Goal: Find specific page/section: Find specific page/section

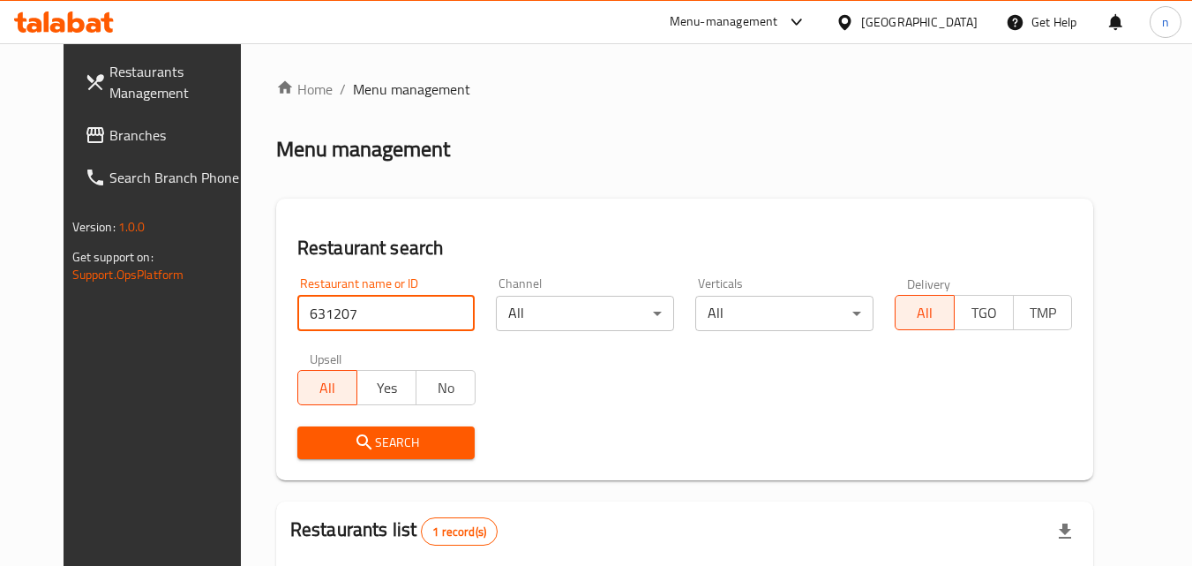
scroll to position [222, 0]
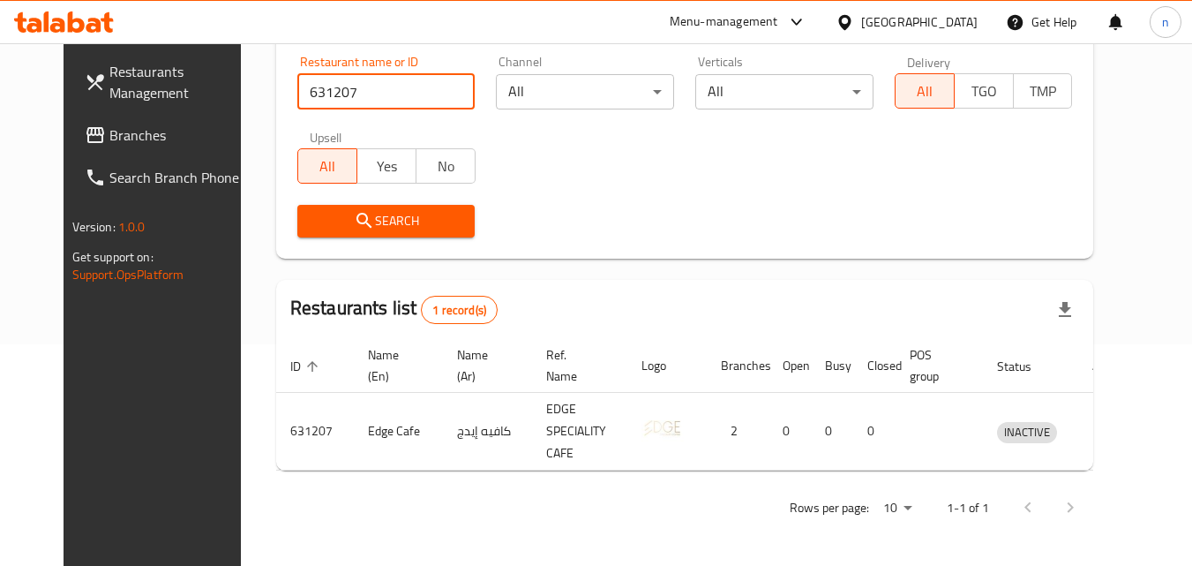
click at [109, 140] on span "Branches" at bounding box center [178, 134] width 139 height 21
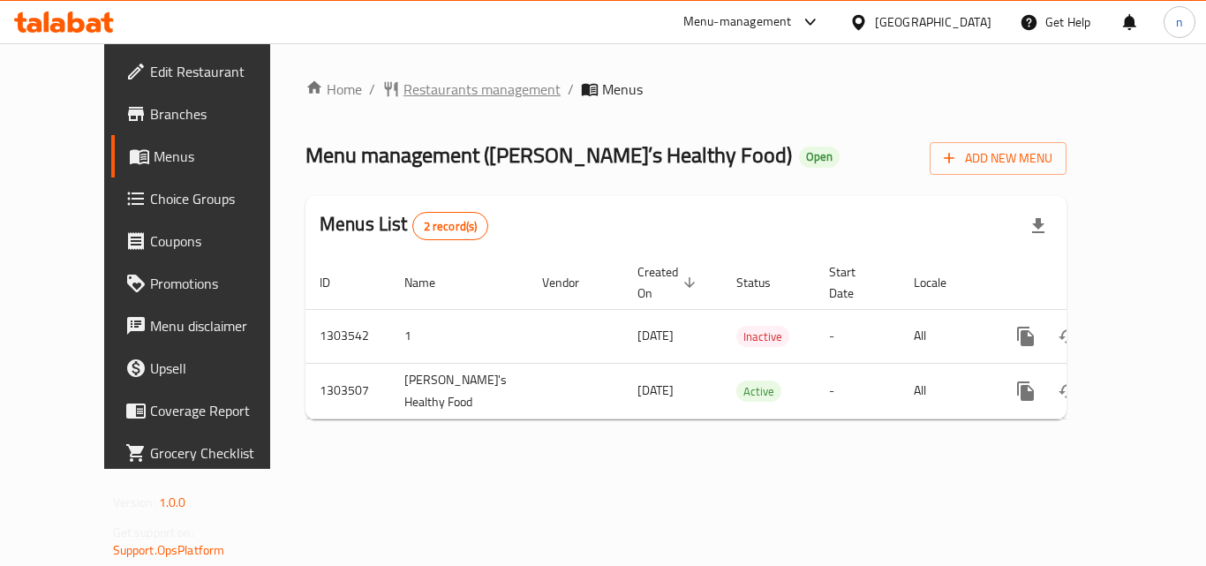
click at [405, 97] on span "Restaurants management" at bounding box center [481, 89] width 157 height 21
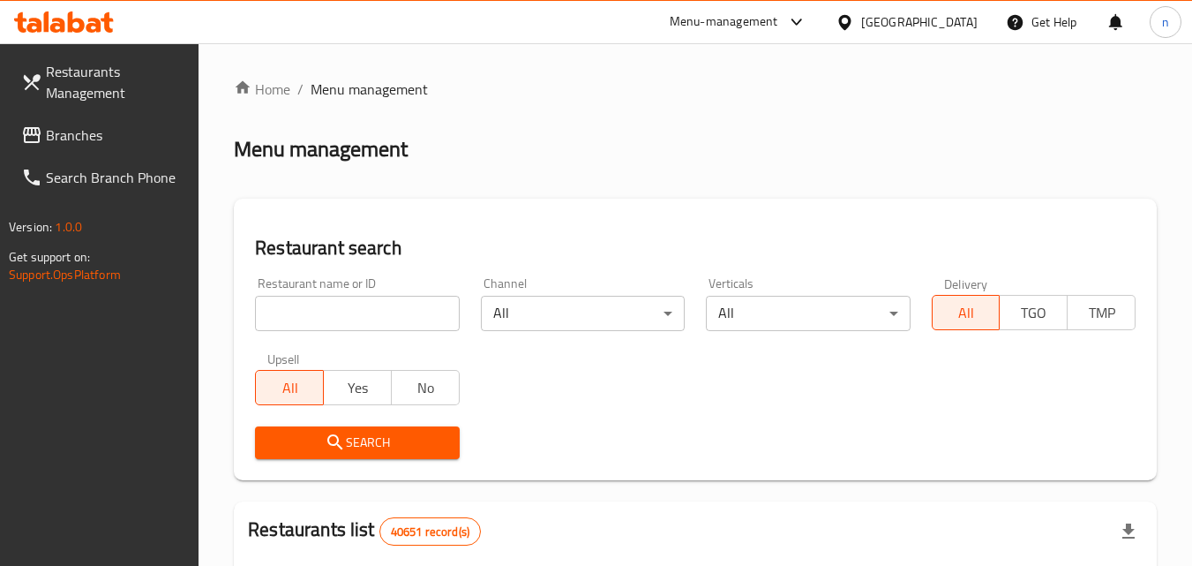
click at [404, 322] on input "search" at bounding box center [357, 313] width 204 height 35
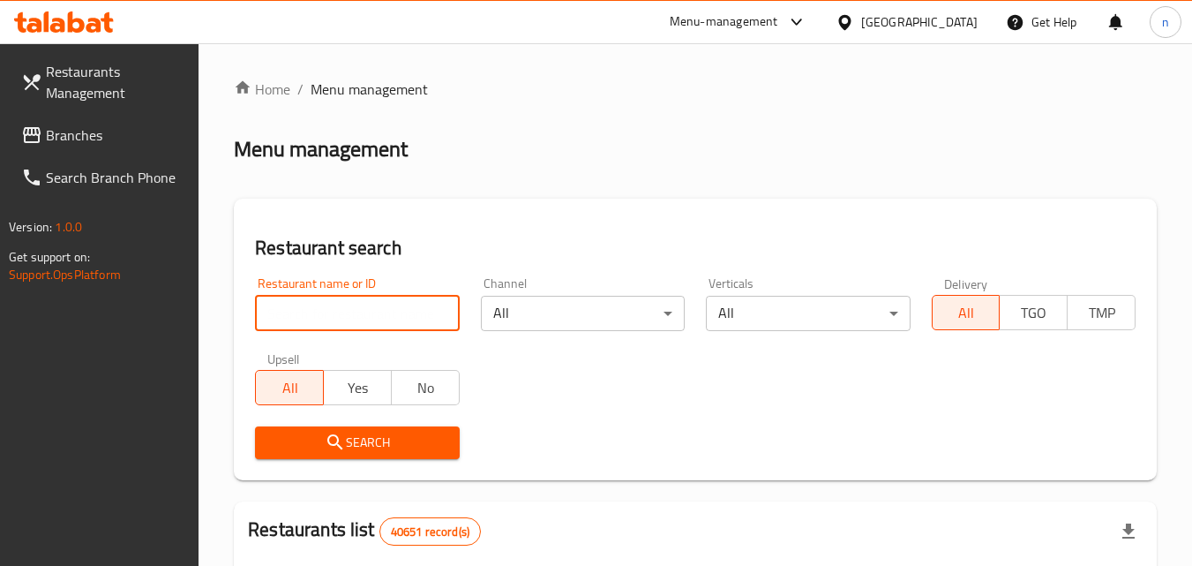
paste input "702421"
type input "702421"
click button "Search" at bounding box center [357, 442] width 204 height 33
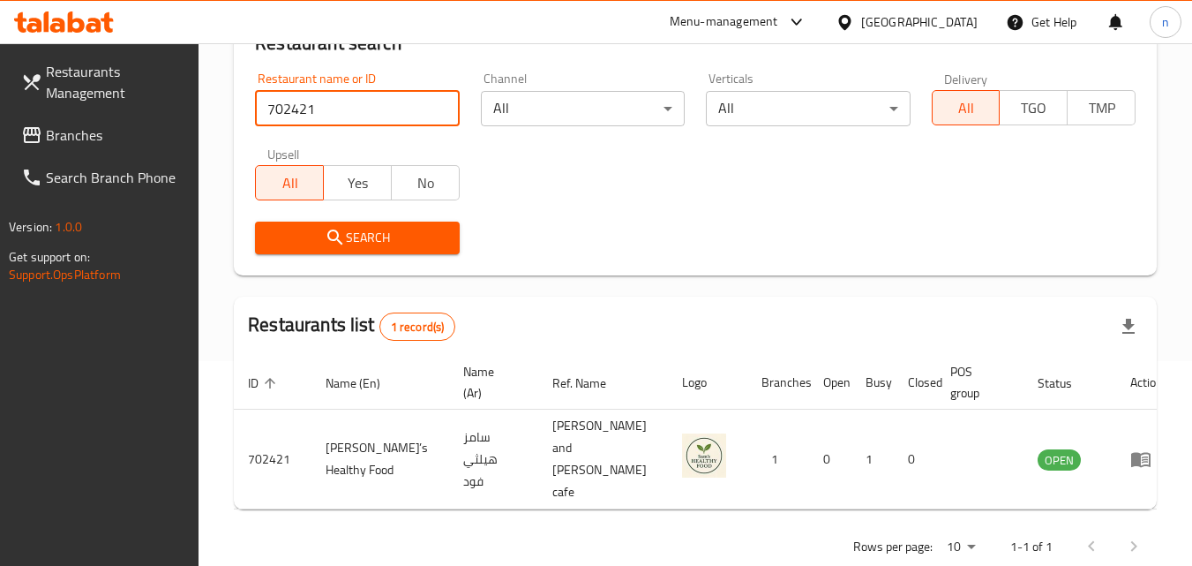
scroll to position [207, 0]
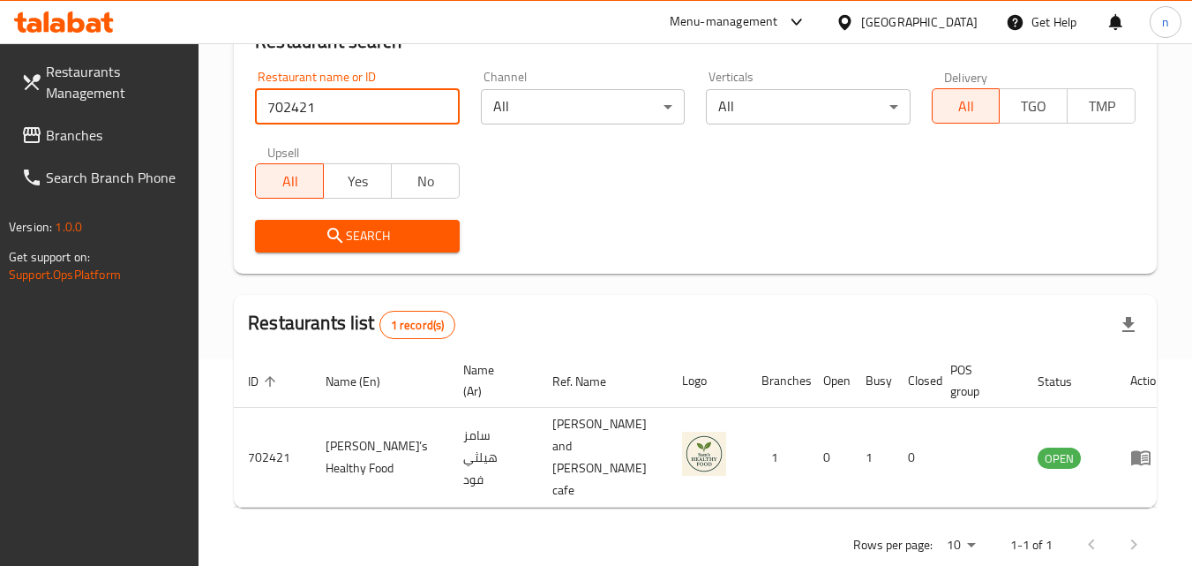
click at [928, 14] on div "[GEOGRAPHIC_DATA]" at bounding box center [919, 21] width 117 height 19
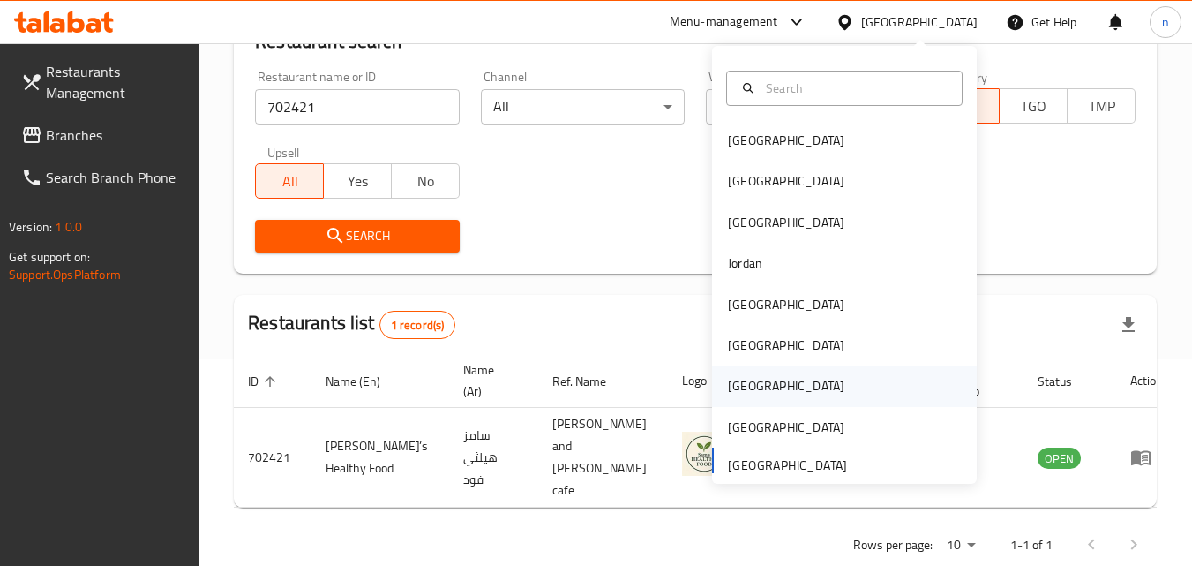
click at [742, 380] on div "Qatar" at bounding box center [786, 385] width 117 height 19
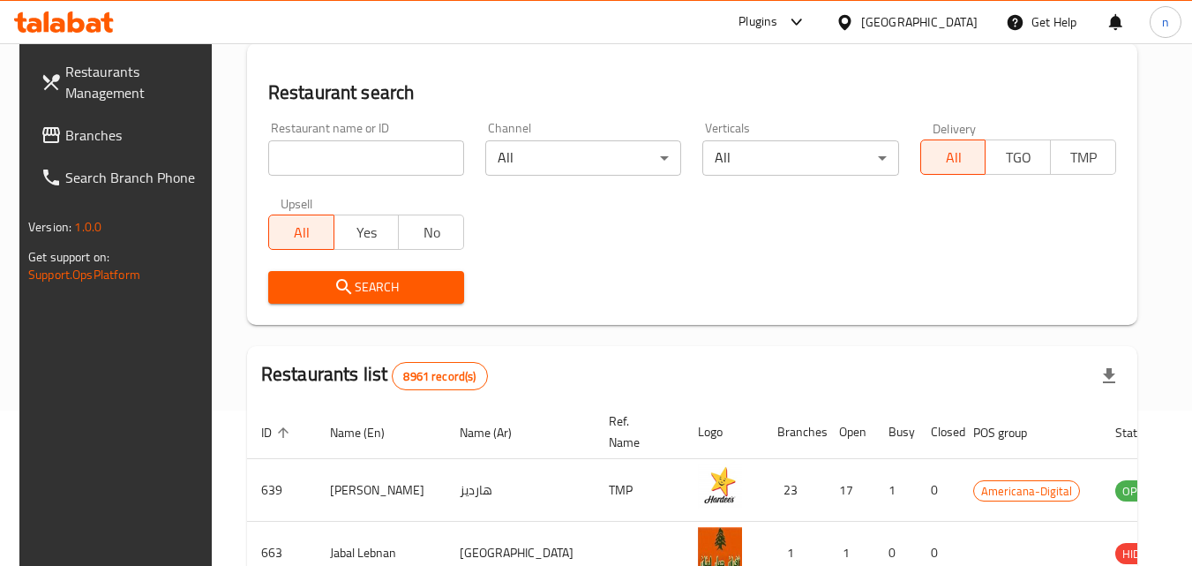
scroll to position [207, 0]
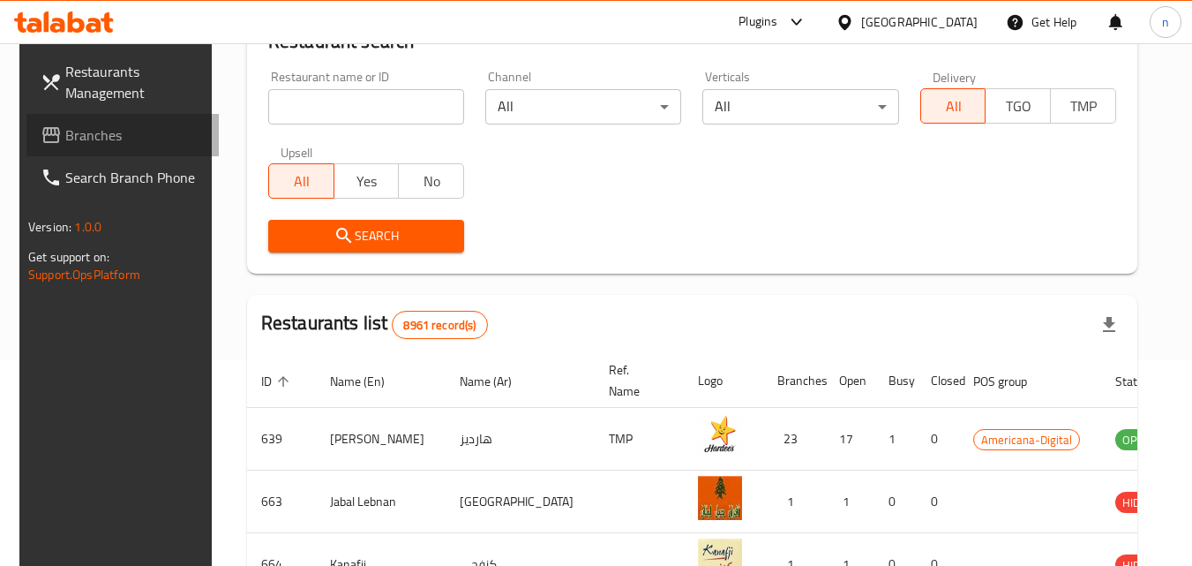
click at [78, 127] on span "Branches" at bounding box center [134, 134] width 139 height 21
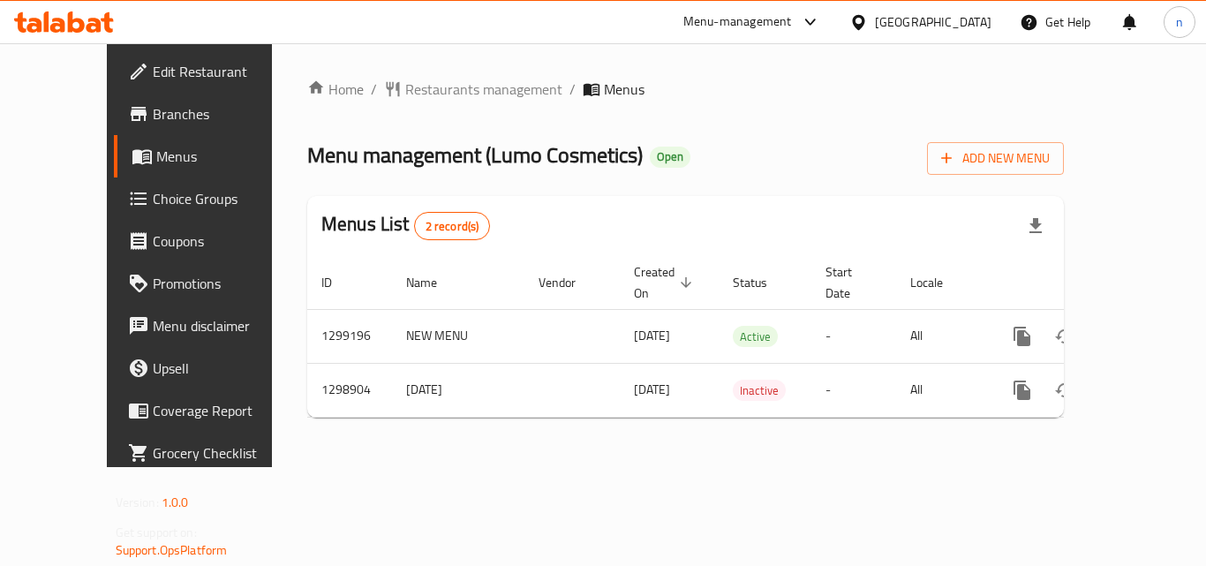
click at [405, 92] on span "Restaurants management" at bounding box center [483, 89] width 157 height 21
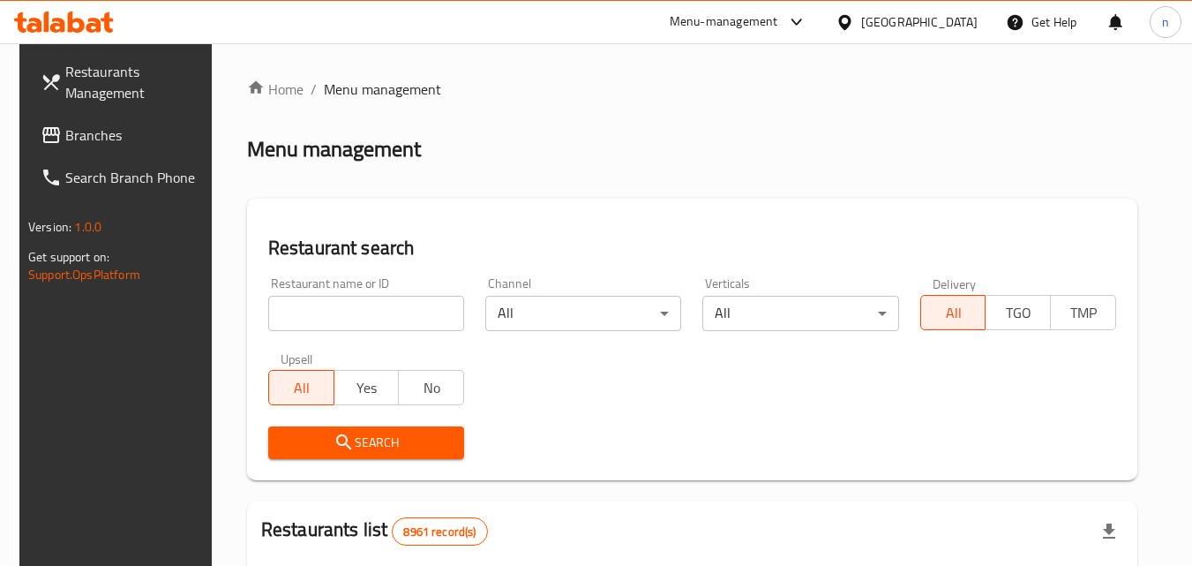
click at [373, 312] on input "search" at bounding box center [366, 313] width 196 height 35
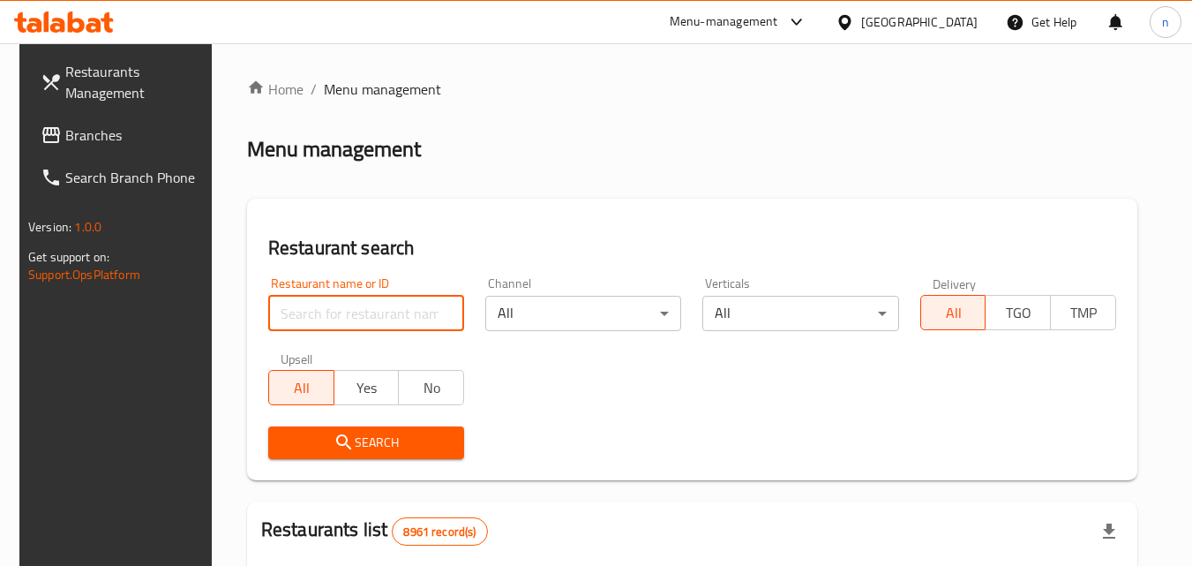
paste input "701112"
type input "701112"
click button "Search" at bounding box center [366, 442] width 196 height 33
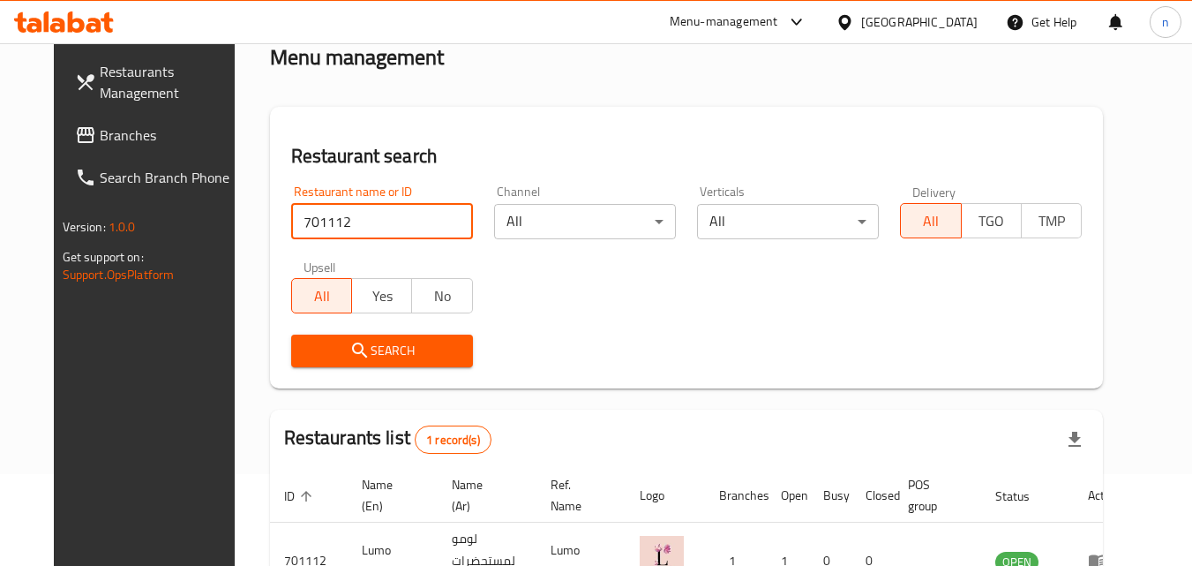
scroll to position [177, 0]
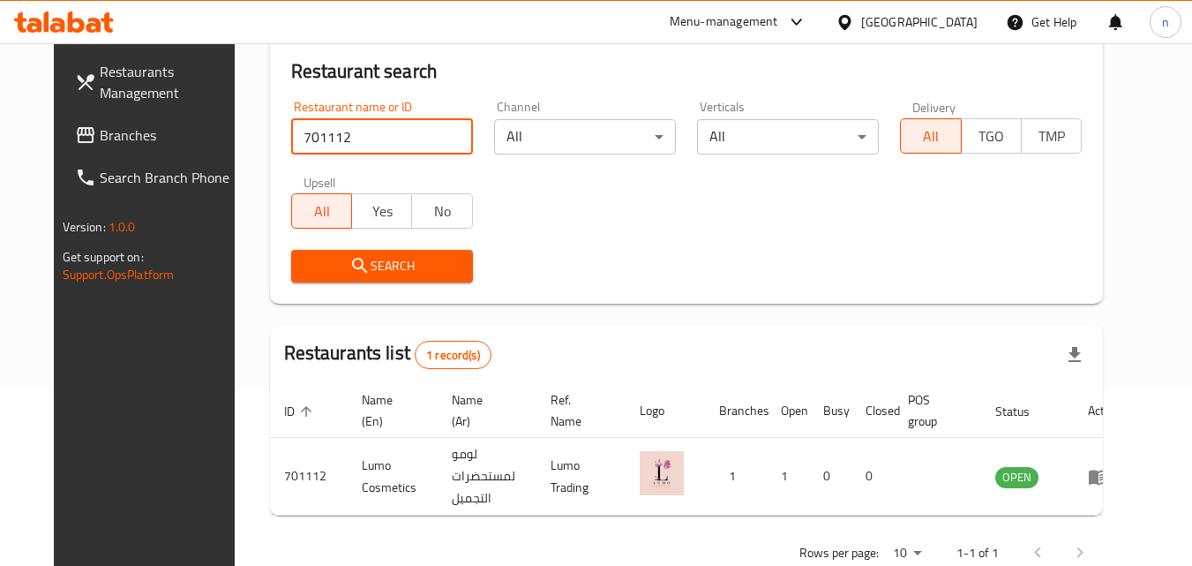
click at [951, 21] on div "Qatar" at bounding box center [919, 21] width 117 height 19
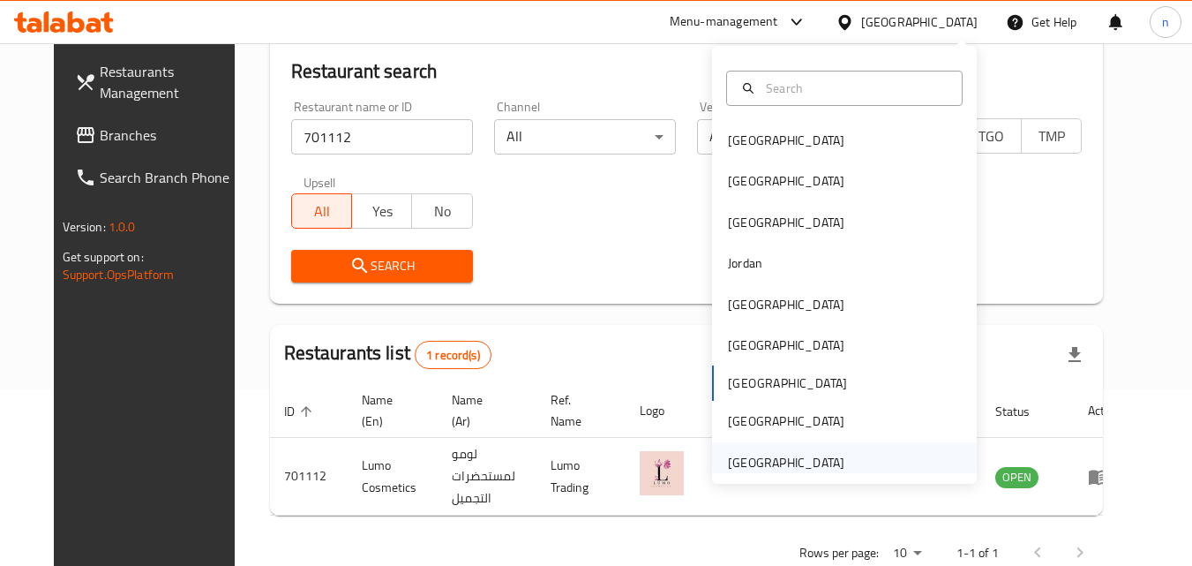
click at [772, 464] on div "[GEOGRAPHIC_DATA]" at bounding box center [786, 462] width 117 height 19
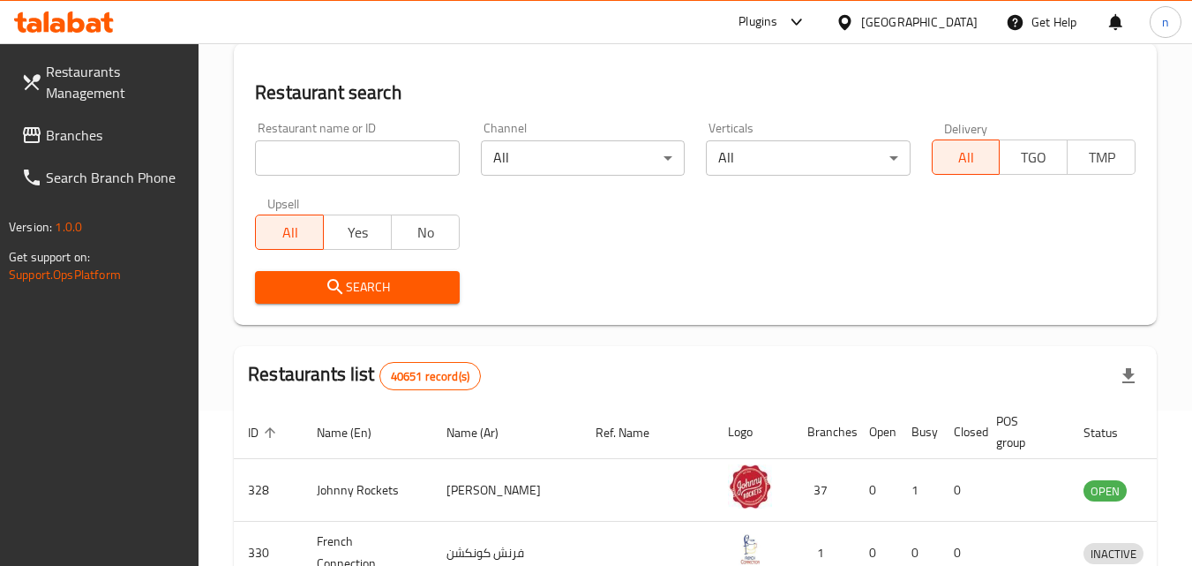
scroll to position [177, 0]
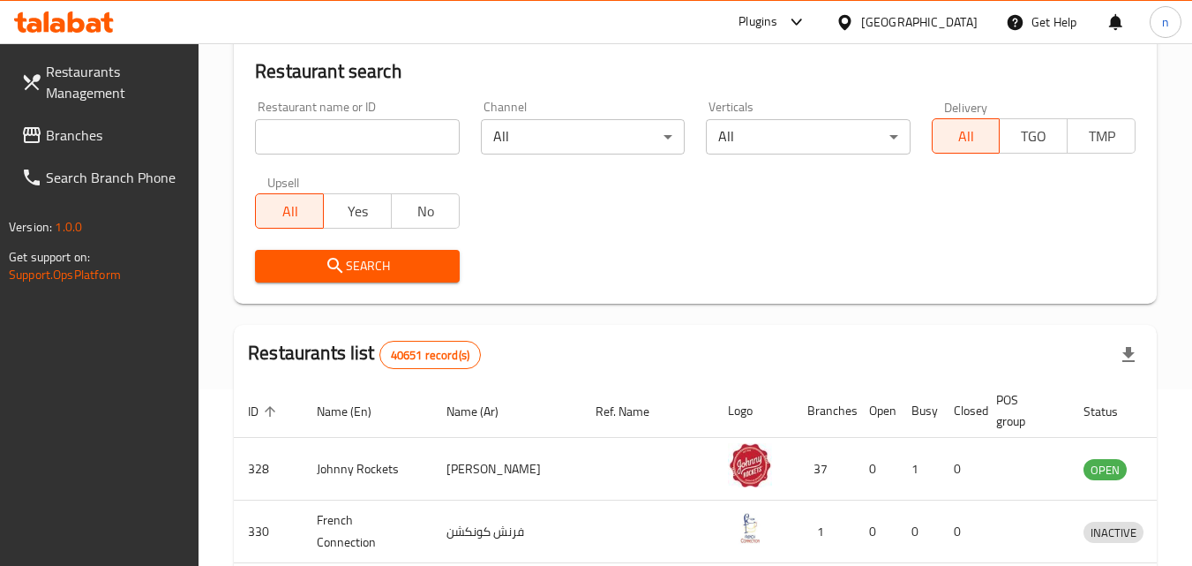
click at [71, 134] on span "Branches" at bounding box center [115, 134] width 139 height 21
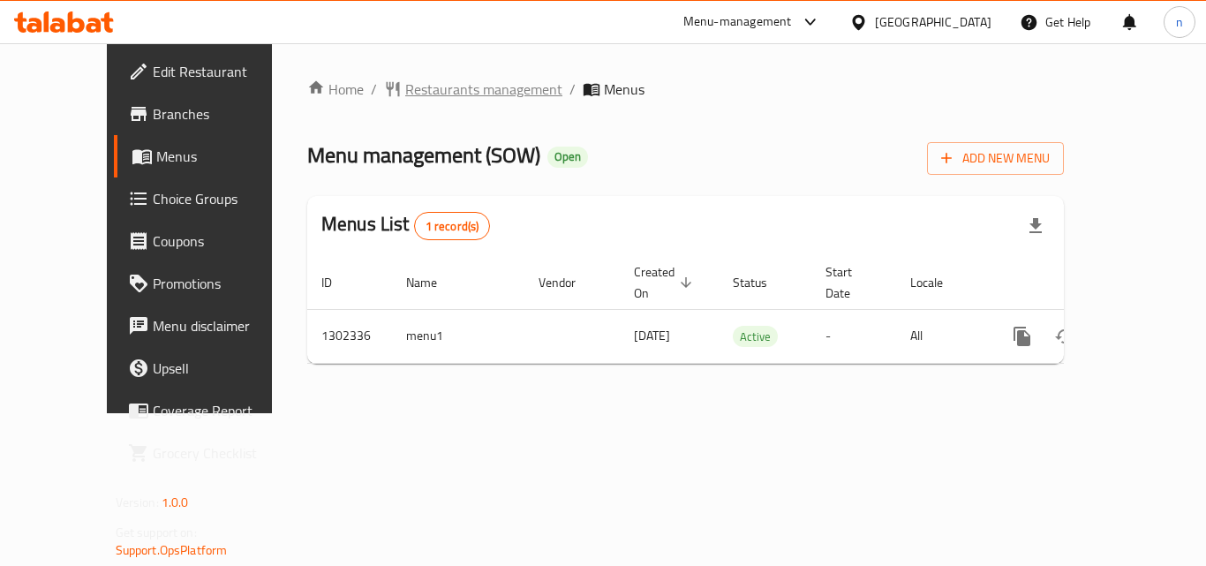
click at [405, 91] on span "Restaurants management" at bounding box center [483, 89] width 157 height 21
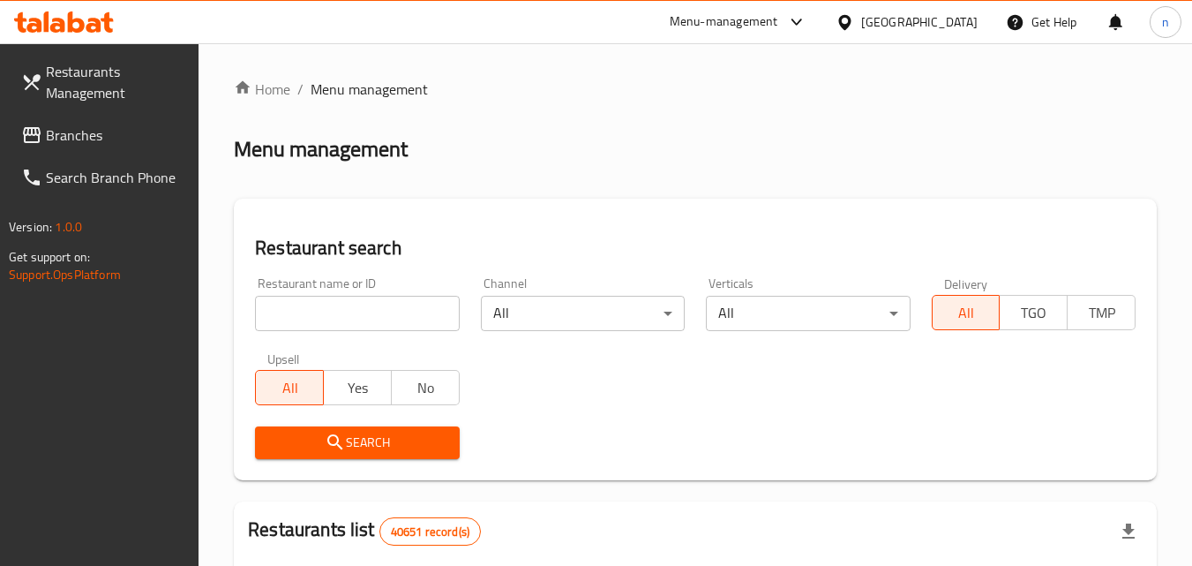
click at [362, 320] on input "search" at bounding box center [357, 313] width 204 height 35
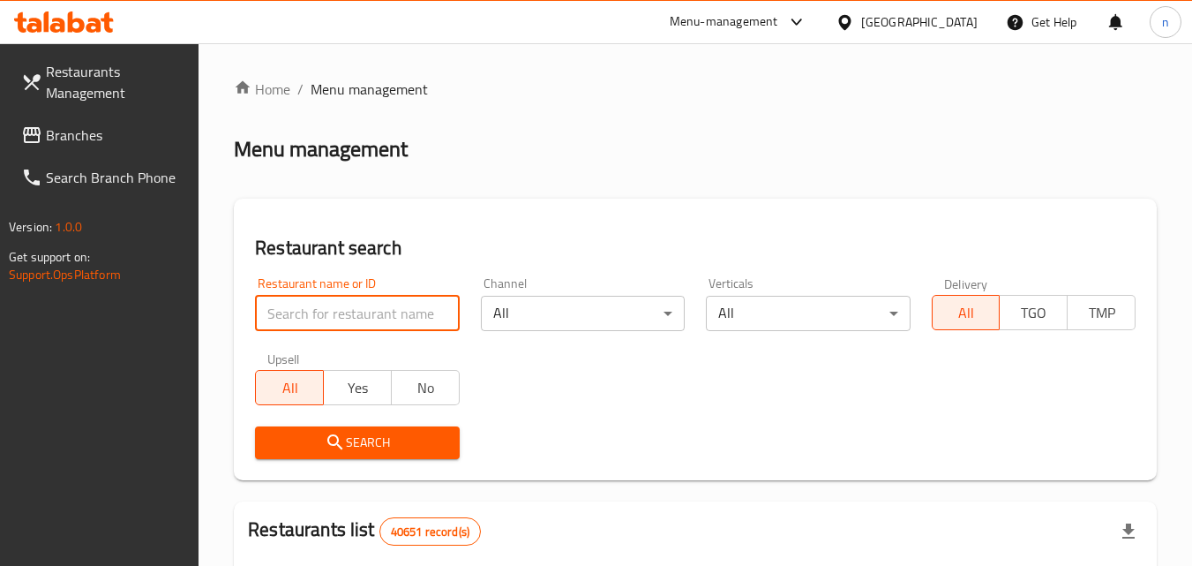
paste input "702335"
type input "702335"
click button "Search" at bounding box center [357, 442] width 204 height 33
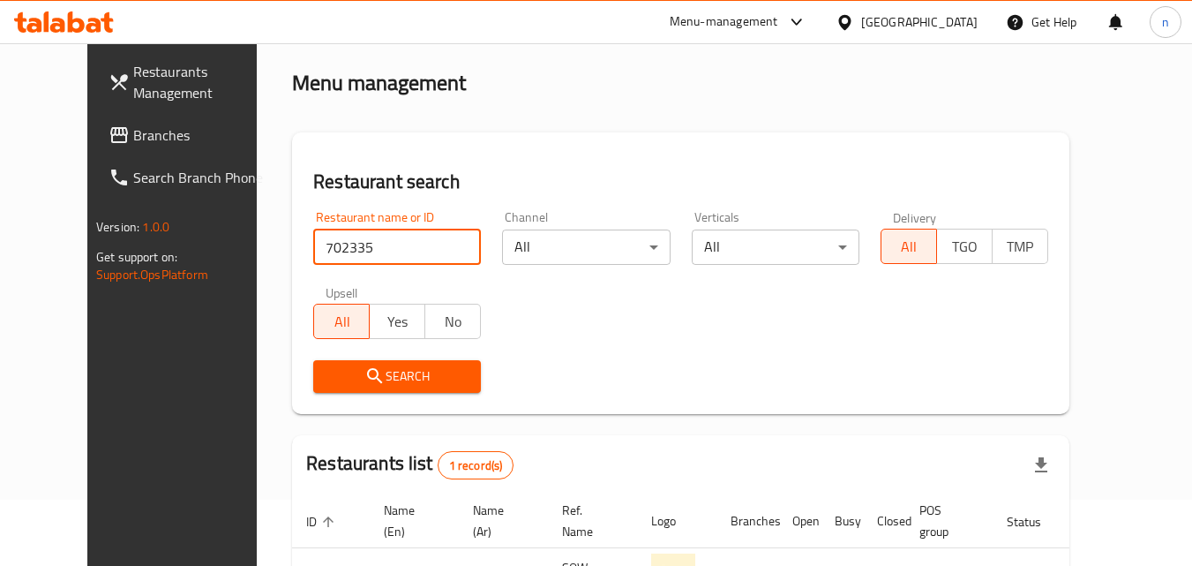
scroll to position [207, 0]
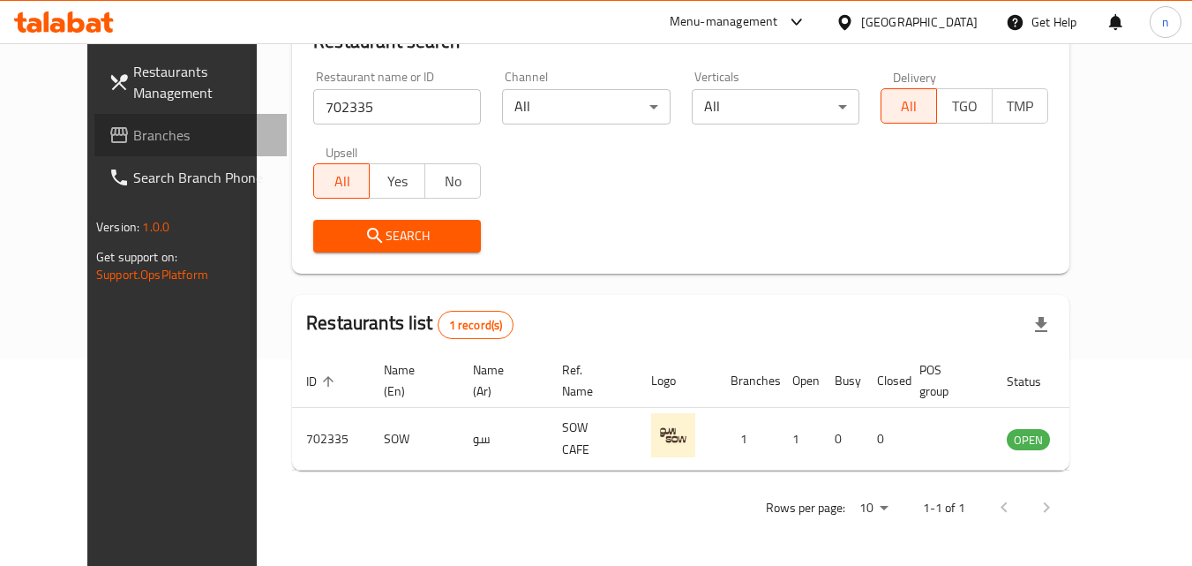
click at [133, 136] on span "Branches" at bounding box center [202, 134] width 139 height 21
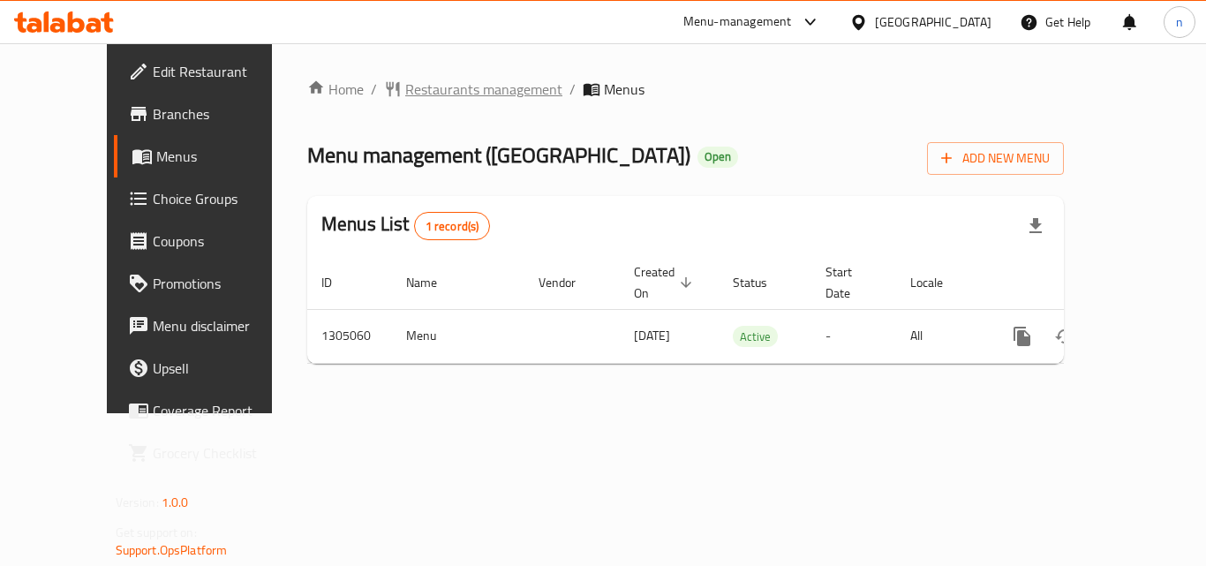
click at [409, 82] on span "Restaurants management" at bounding box center [483, 89] width 157 height 21
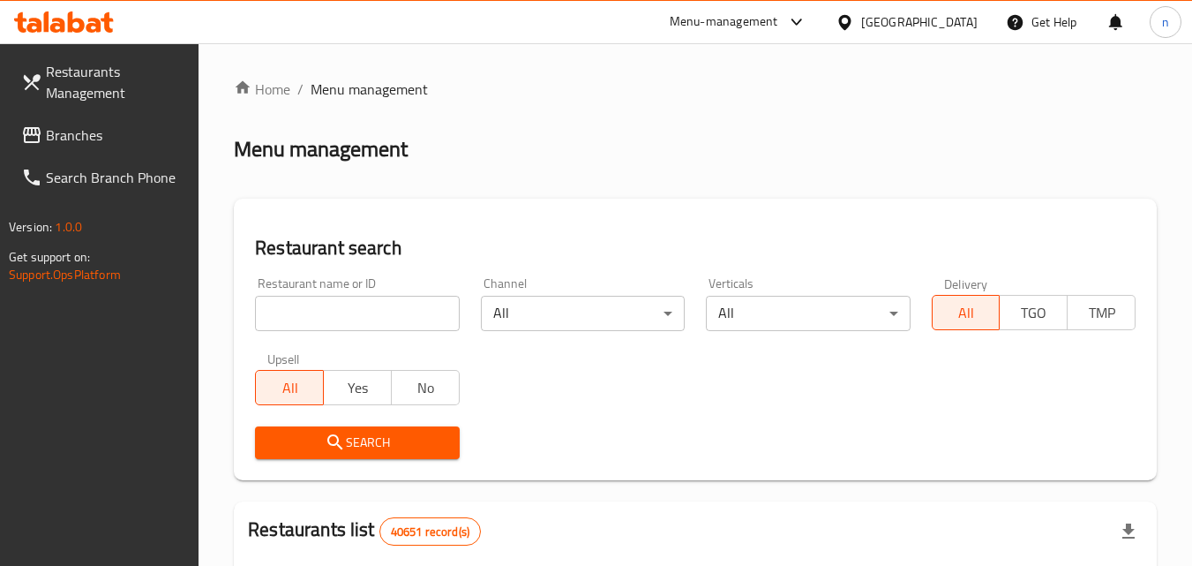
click at [401, 319] on input "search" at bounding box center [357, 313] width 204 height 35
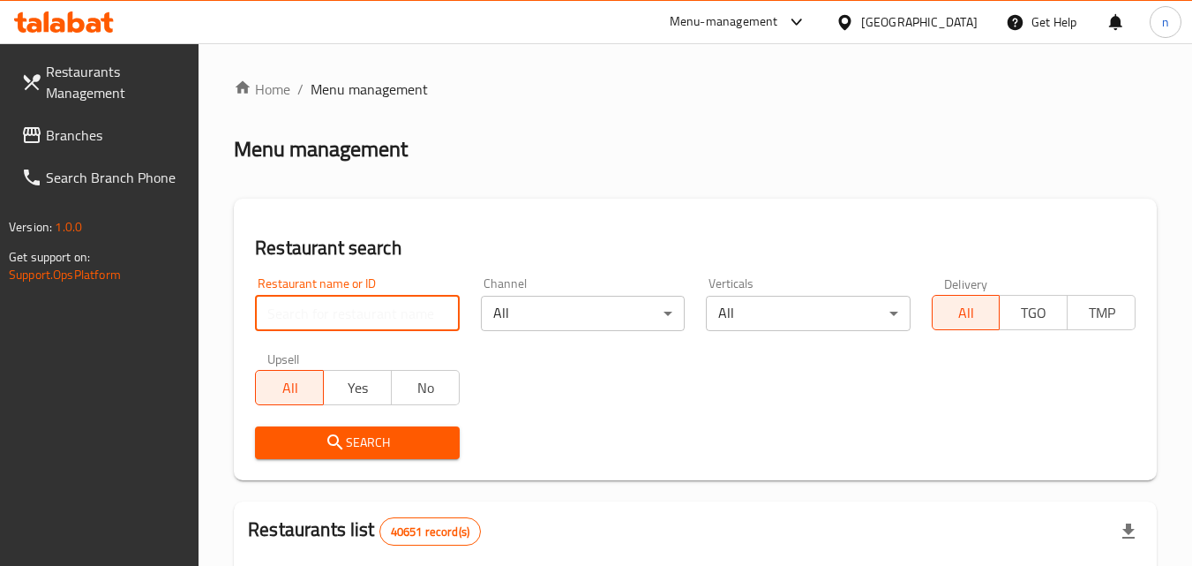
paste input "703533"
type input "703533"
click button "Search" at bounding box center [357, 442] width 204 height 33
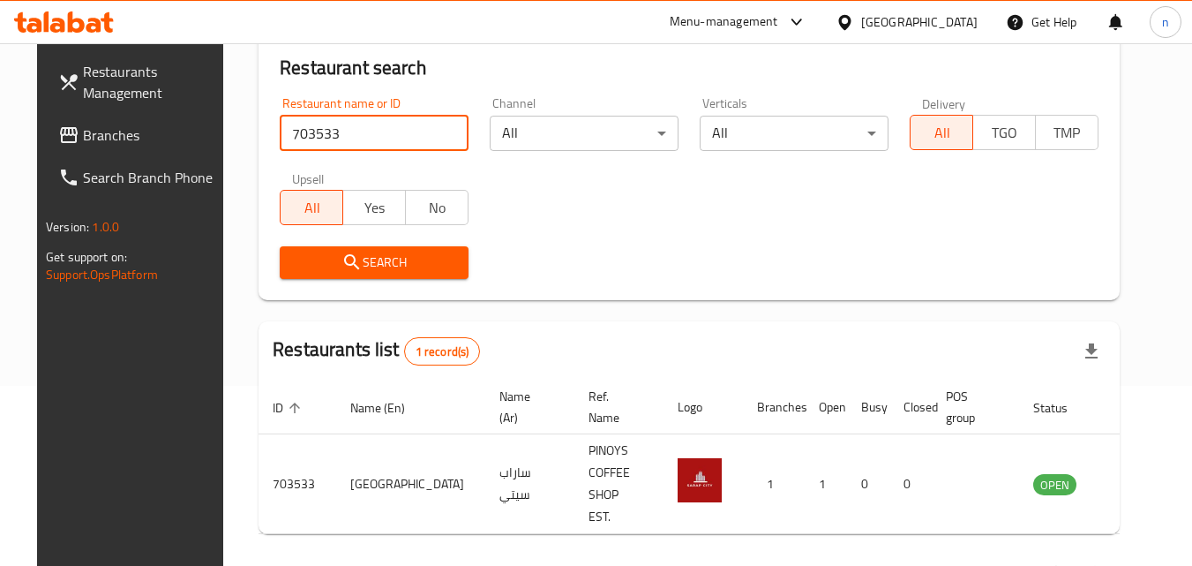
scroll to position [207, 0]
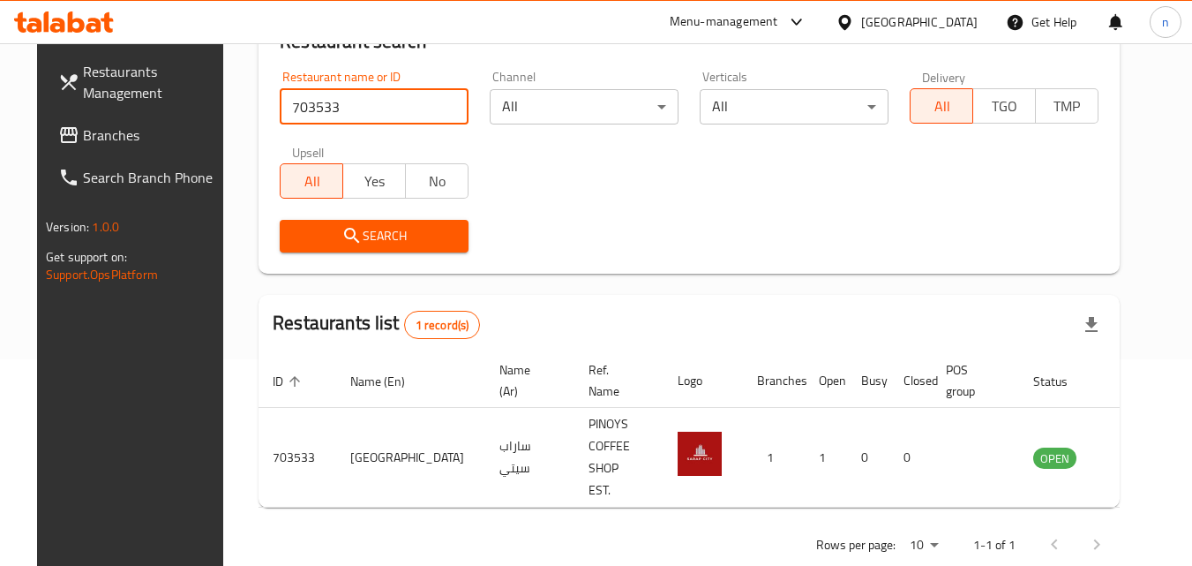
click at [83, 134] on span "Branches" at bounding box center [152, 134] width 139 height 21
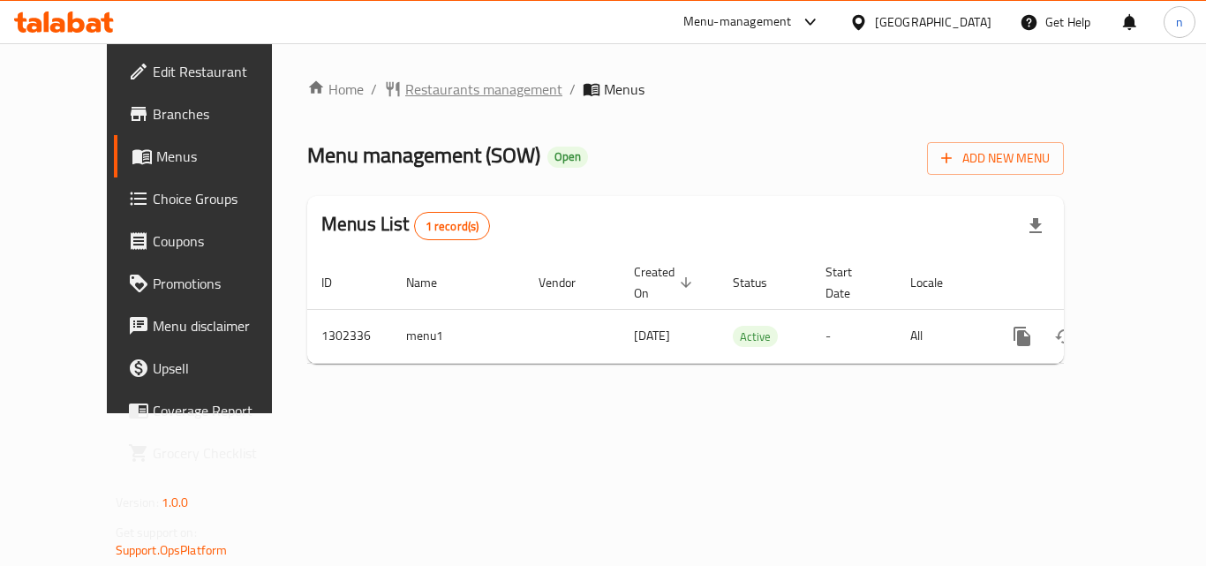
click at [410, 95] on span "Restaurants management" at bounding box center [483, 89] width 157 height 21
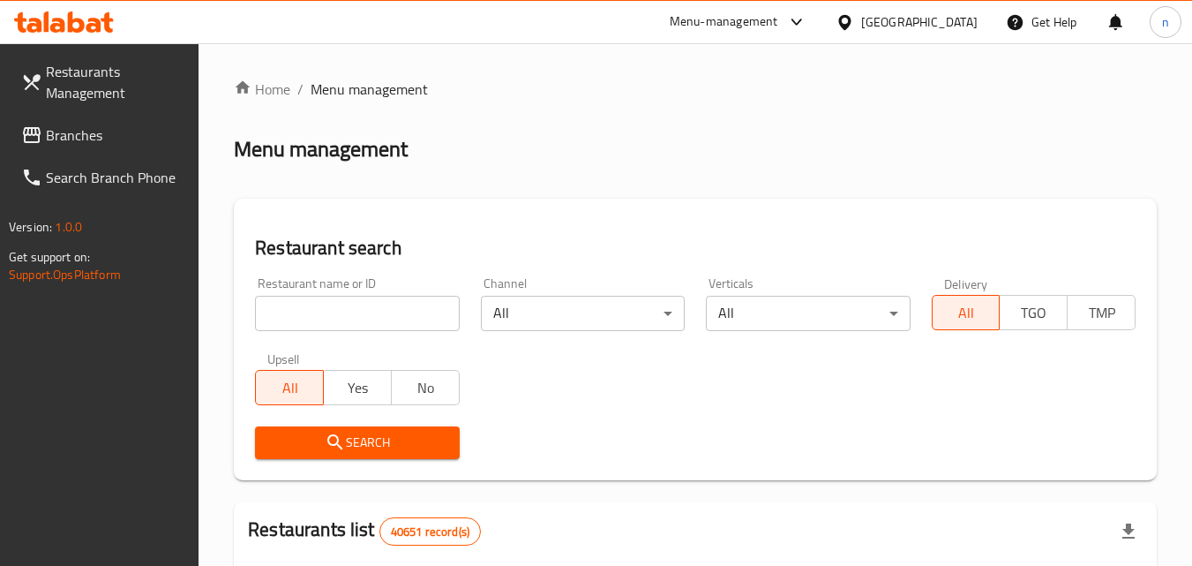
click at [384, 312] on input "search" at bounding box center [357, 313] width 204 height 35
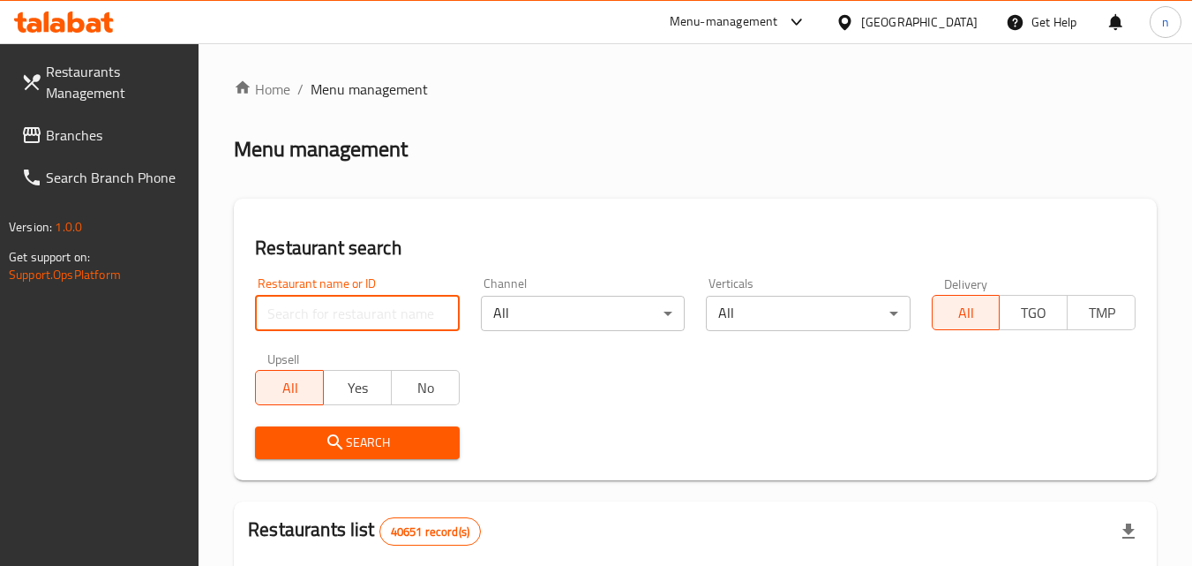
paste input "702335"
type input "702335"
click button "Search" at bounding box center [357, 442] width 204 height 33
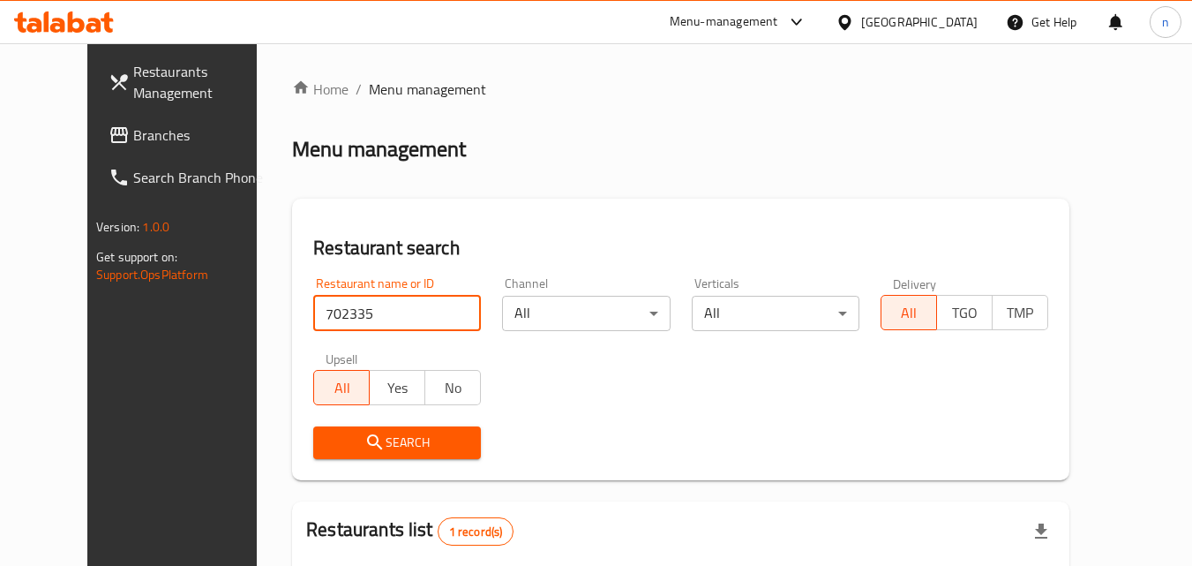
scroll to position [207, 0]
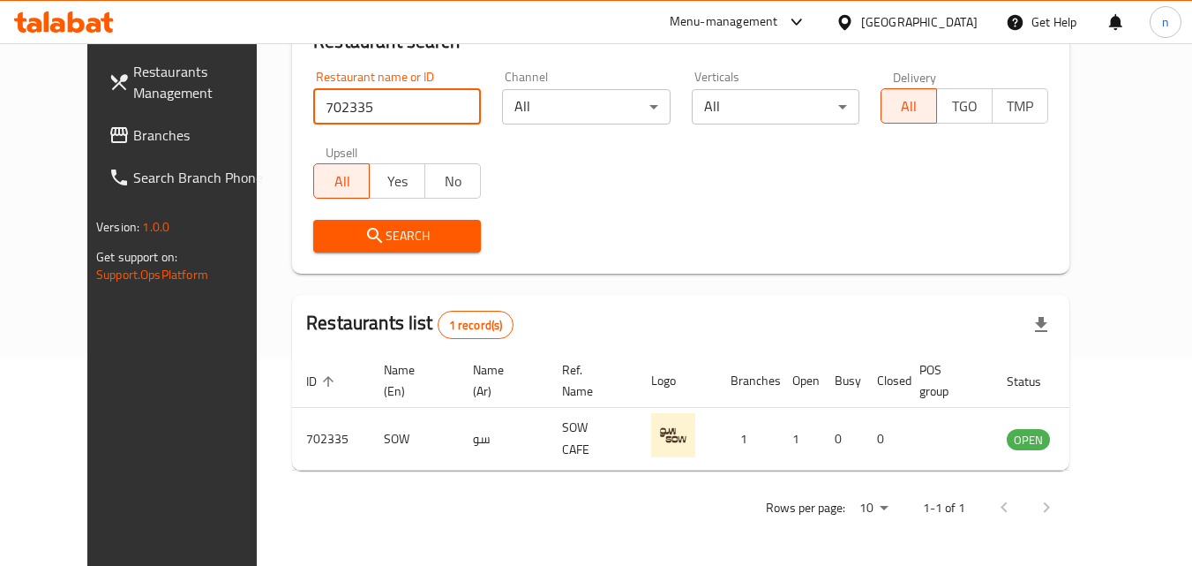
click at [133, 126] on span "Branches" at bounding box center [202, 134] width 139 height 21
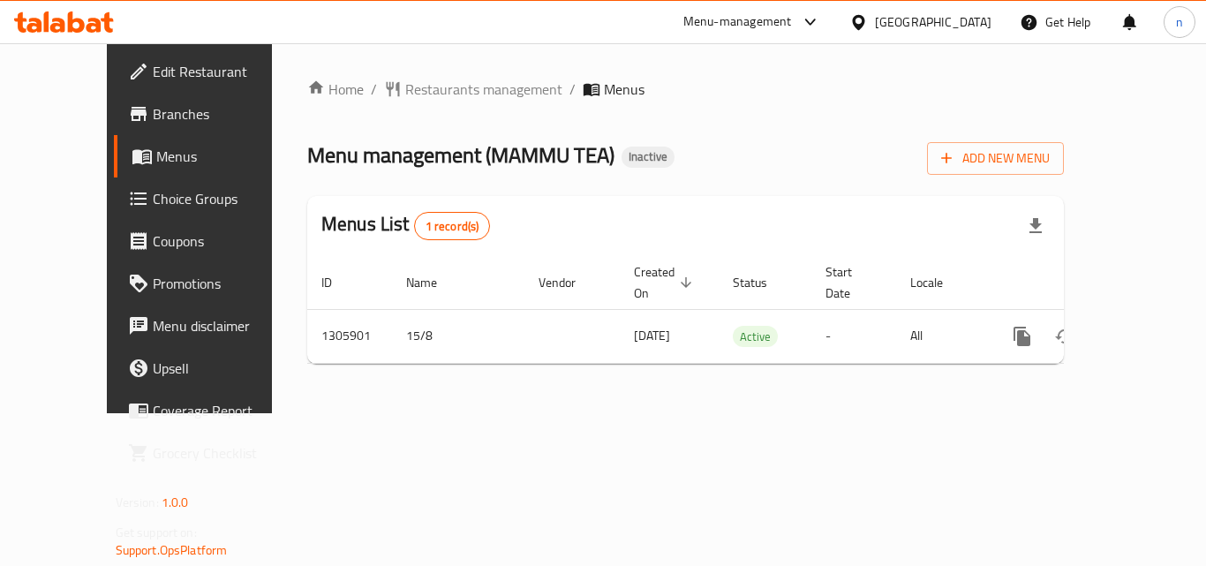
click at [405, 89] on span "Restaurants management" at bounding box center [483, 89] width 157 height 21
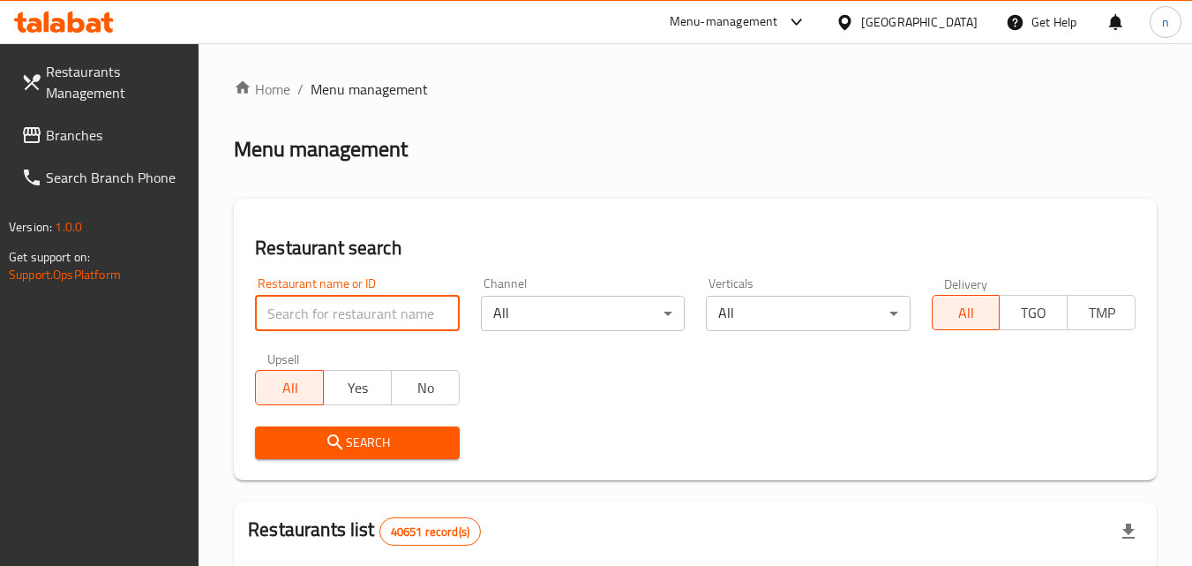
click at [321, 321] on input "search" at bounding box center [357, 313] width 204 height 35
paste input "703140"
type input "703140"
click button "Search" at bounding box center [357, 442] width 204 height 33
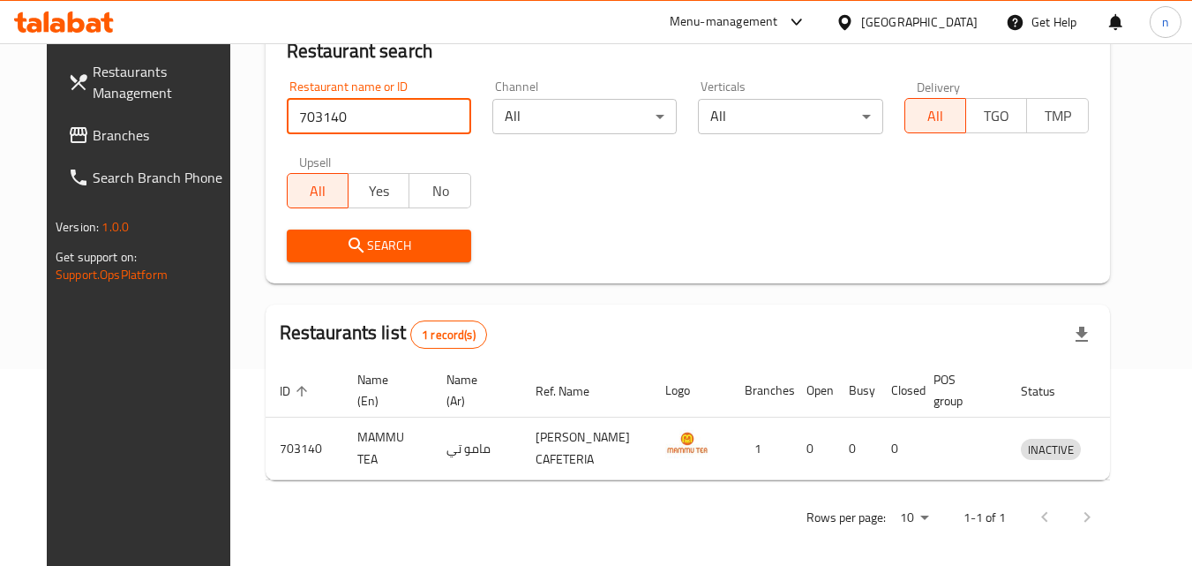
scroll to position [207, 0]
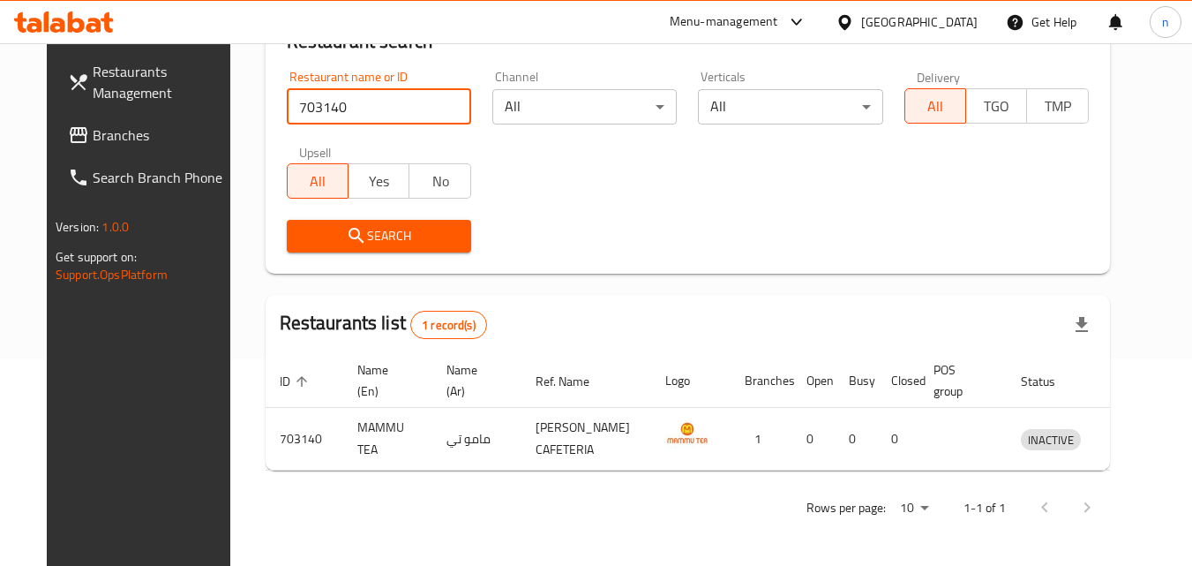
click at [93, 136] on span "Branches" at bounding box center [162, 134] width 139 height 21
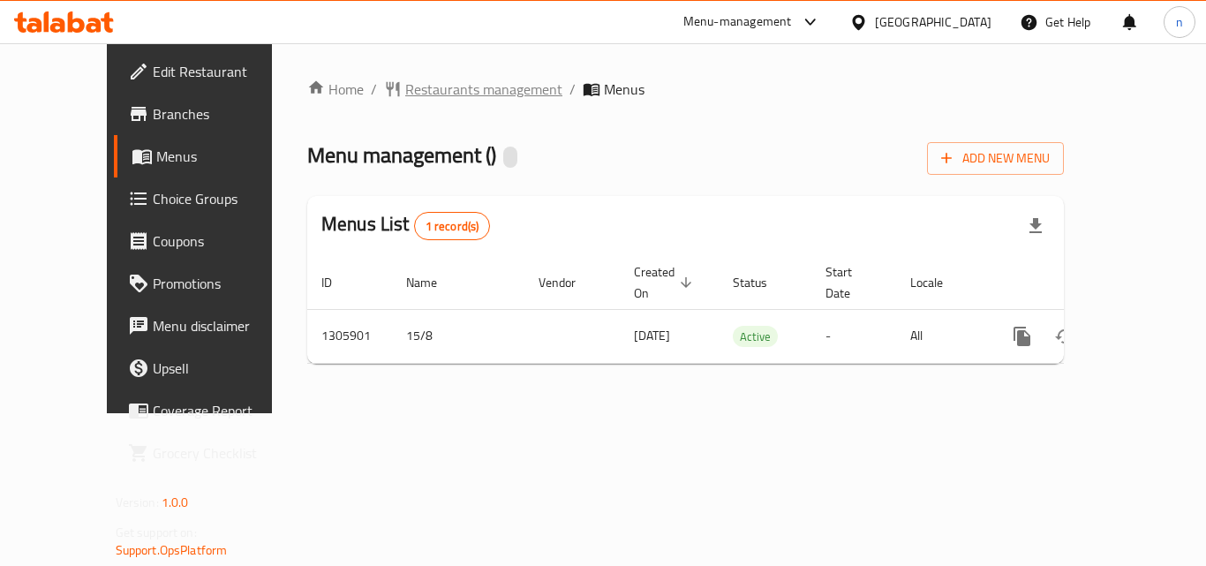
click at [473, 87] on span "Restaurants management" at bounding box center [483, 89] width 157 height 21
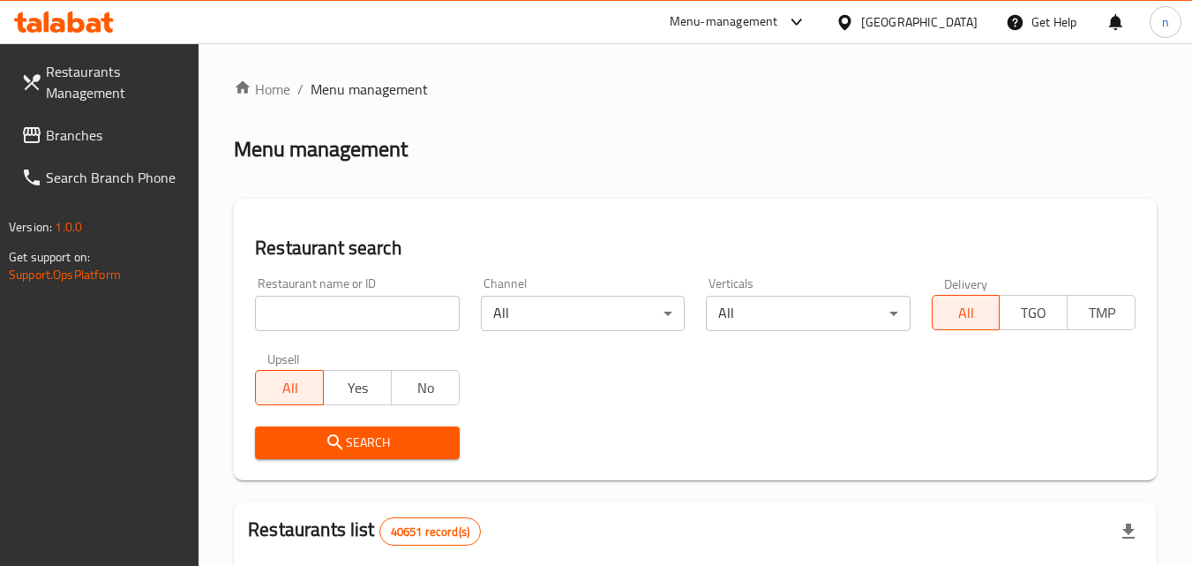
click at [372, 305] on input "search" at bounding box center [357, 313] width 204 height 35
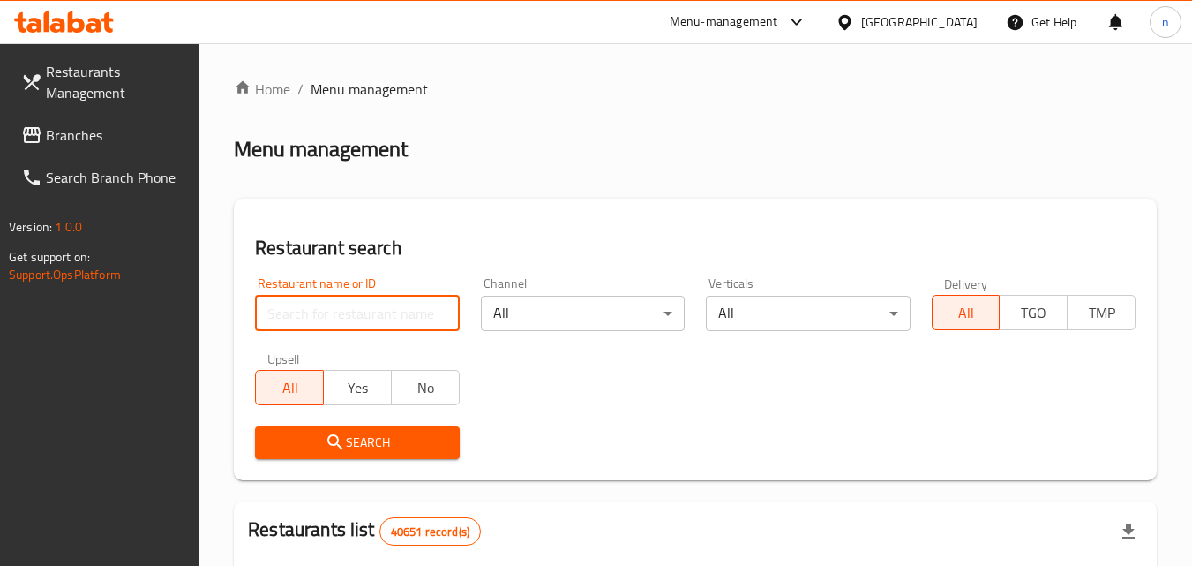
paste input "703140"
type input "703140"
click button "Search" at bounding box center [357, 442] width 204 height 33
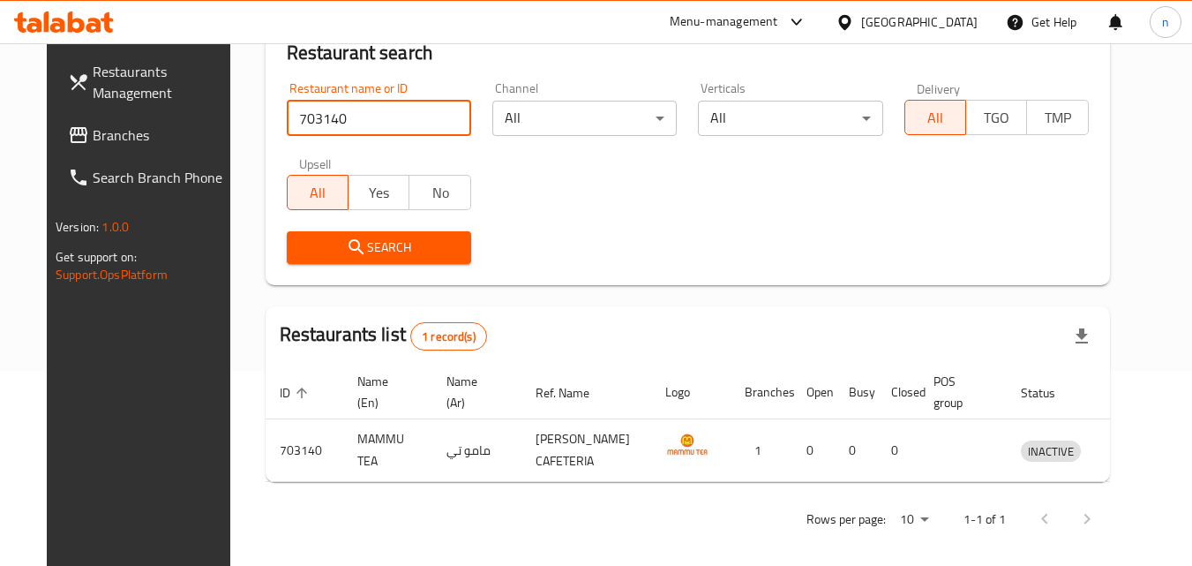
scroll to position [207, 0]
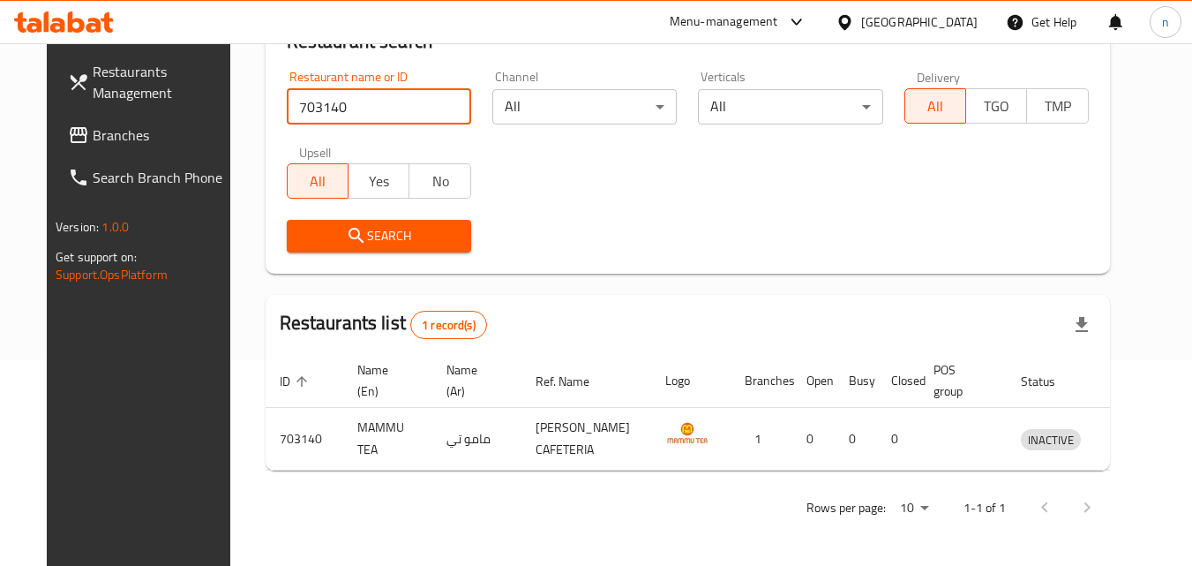
click at [891, 19] on div "[GEOGRAPHIC_DATA]" at bounding box center [919, 21] width 117 height 19
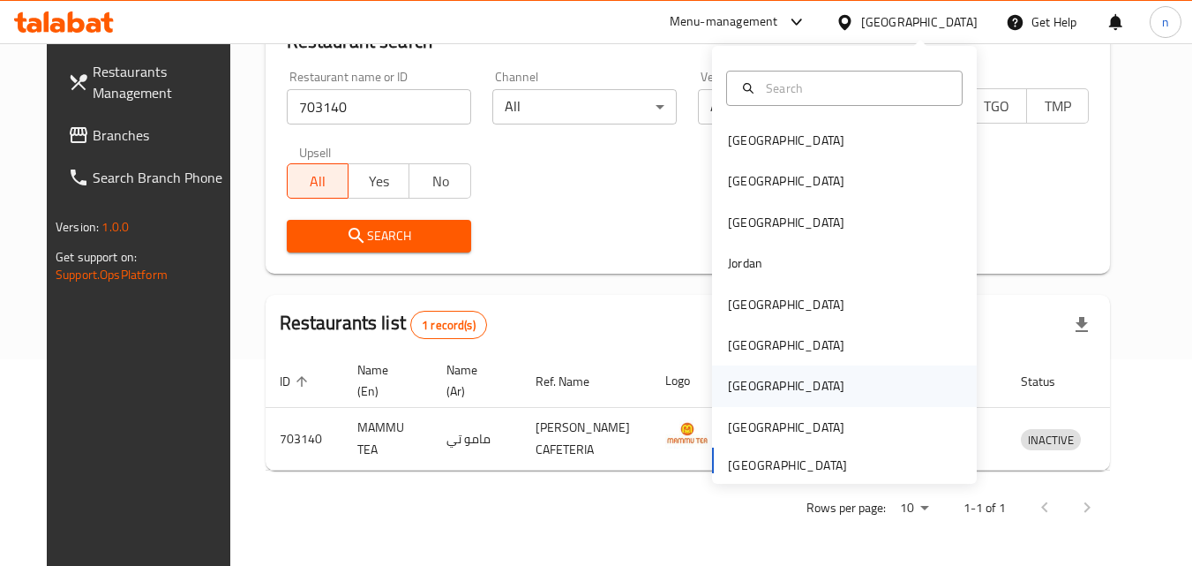
click at [729, 387] on div "Qatar" at bounding box center [786, 385] width 117 height 19
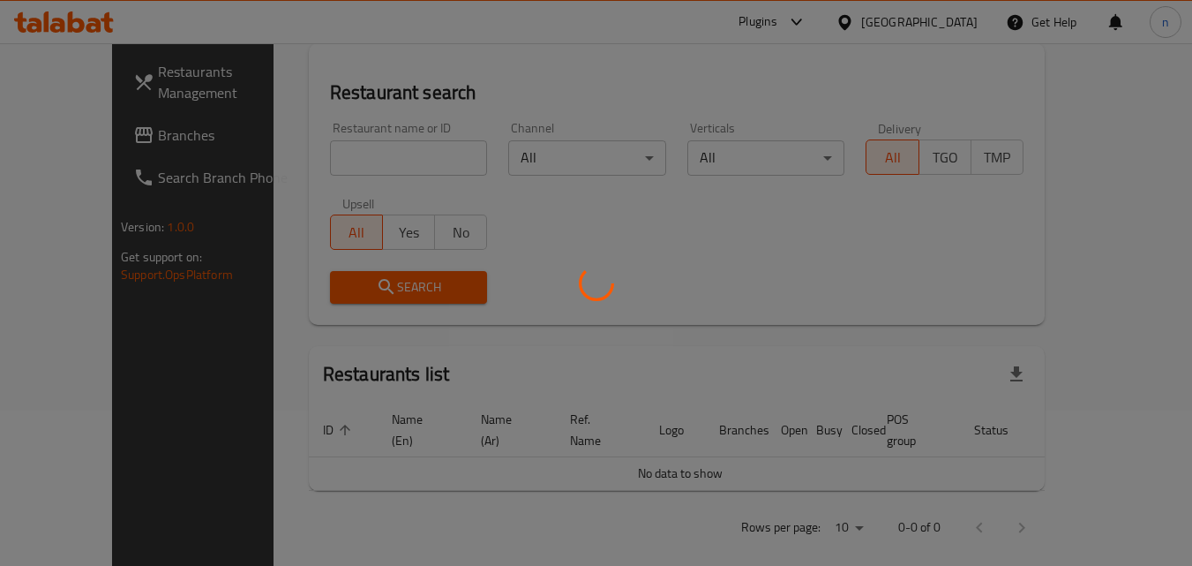
scroll to position [207, 0]
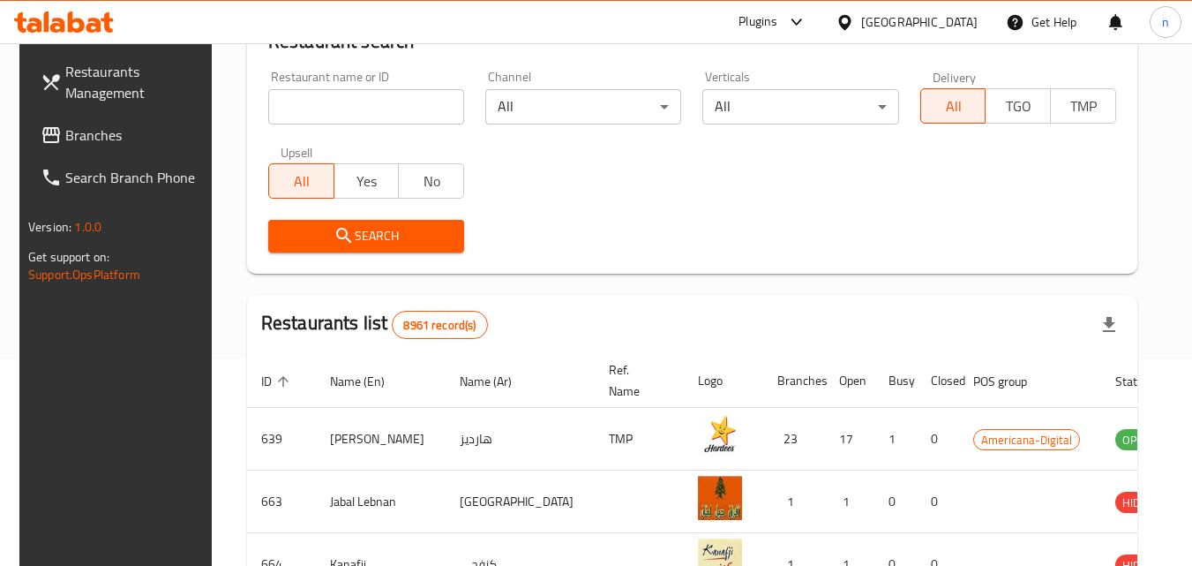
drag, startPoint x: 88, startPoint y: 132, endPoint x: 115, endPoint y: 136, distance: 26.8
click at [88, 132] on span "Branches" at bounding box center [134, 134] width 139 height 21
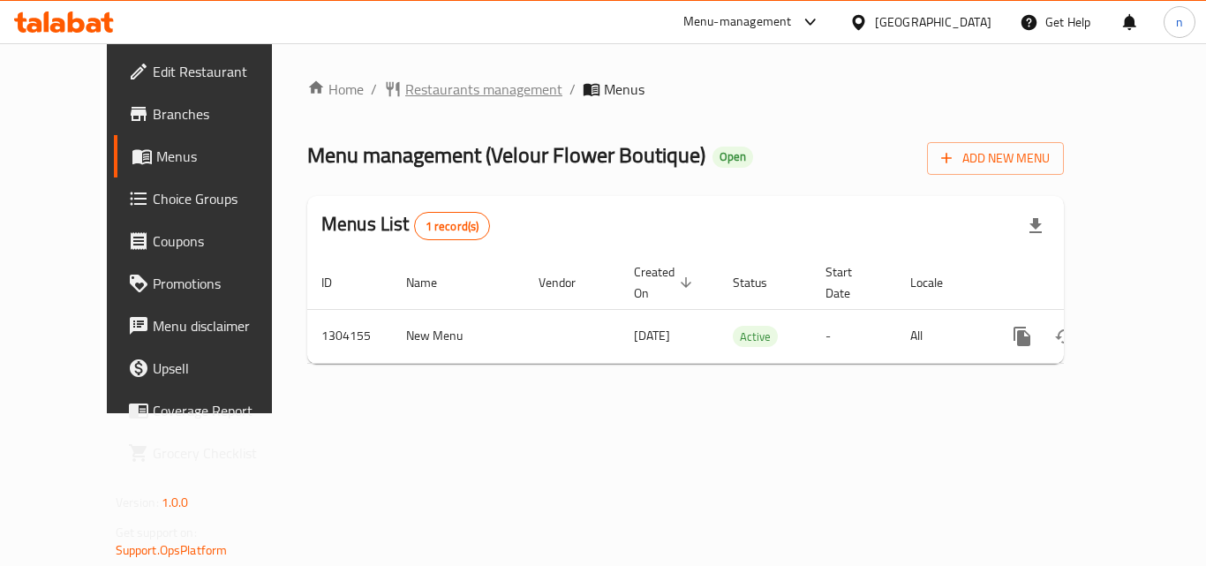
click at [422, 92] on span "Restaurants management" at bounding box center [483, 89] width 157 height 21
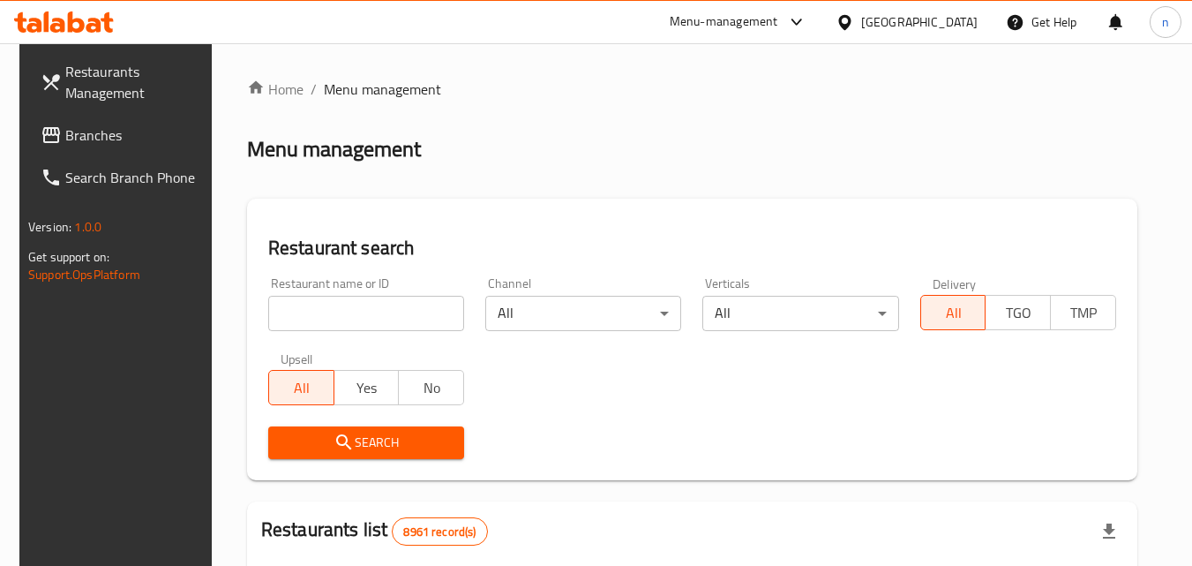
click at [410, 310] on input "search" at bounding box center [366, 313] width 196 height 35
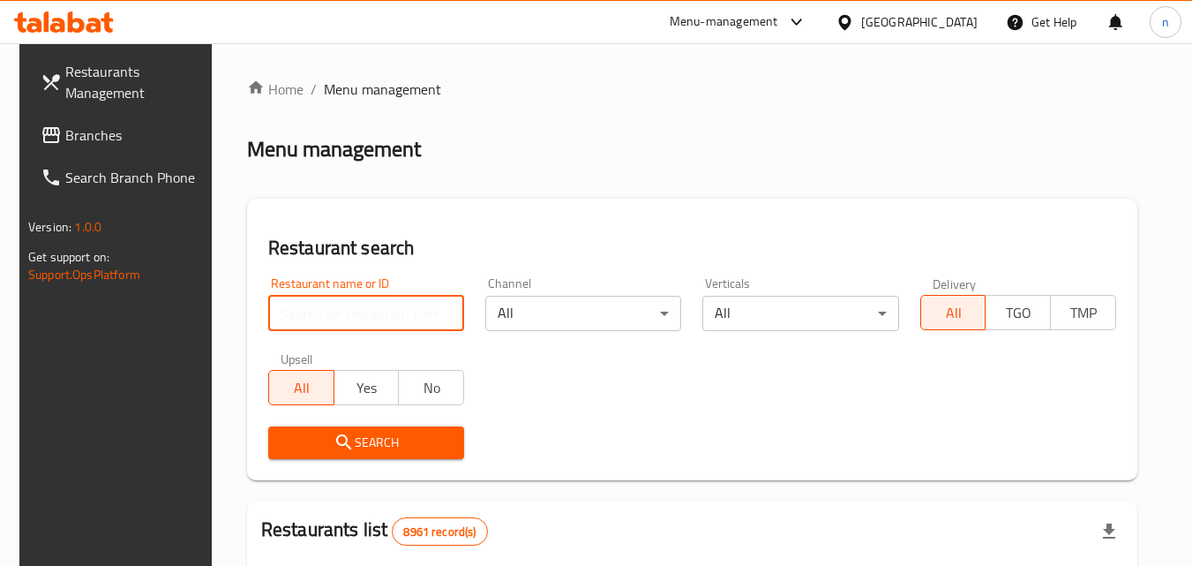
paste input "703085"
type input "703085"
click button "Search" at bounding box center [366, 442] width 196 height 33
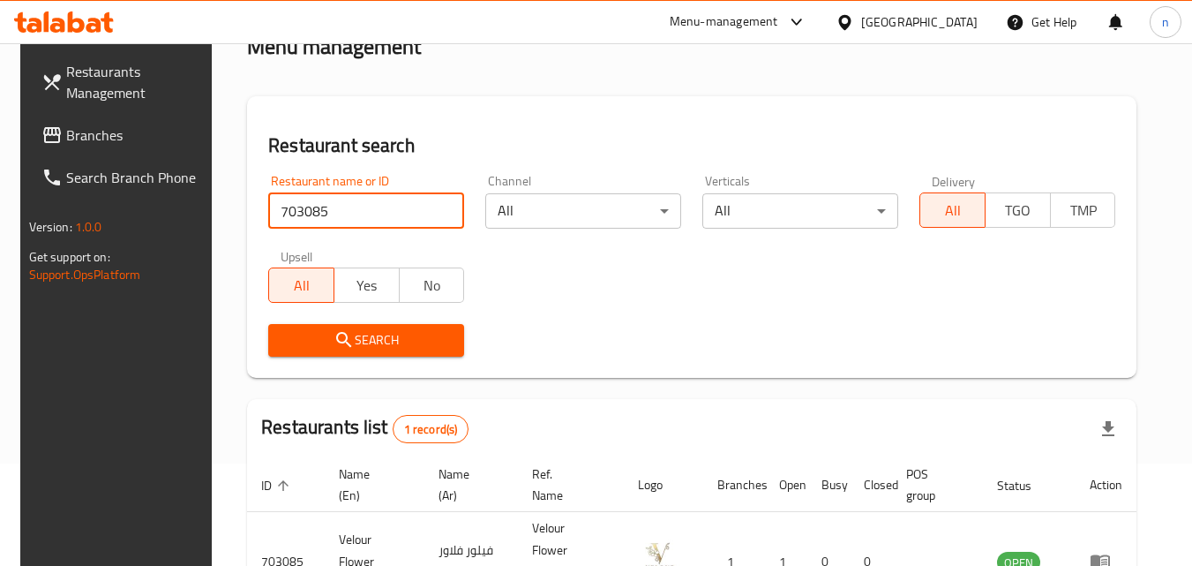
scroll to position [222, 0]
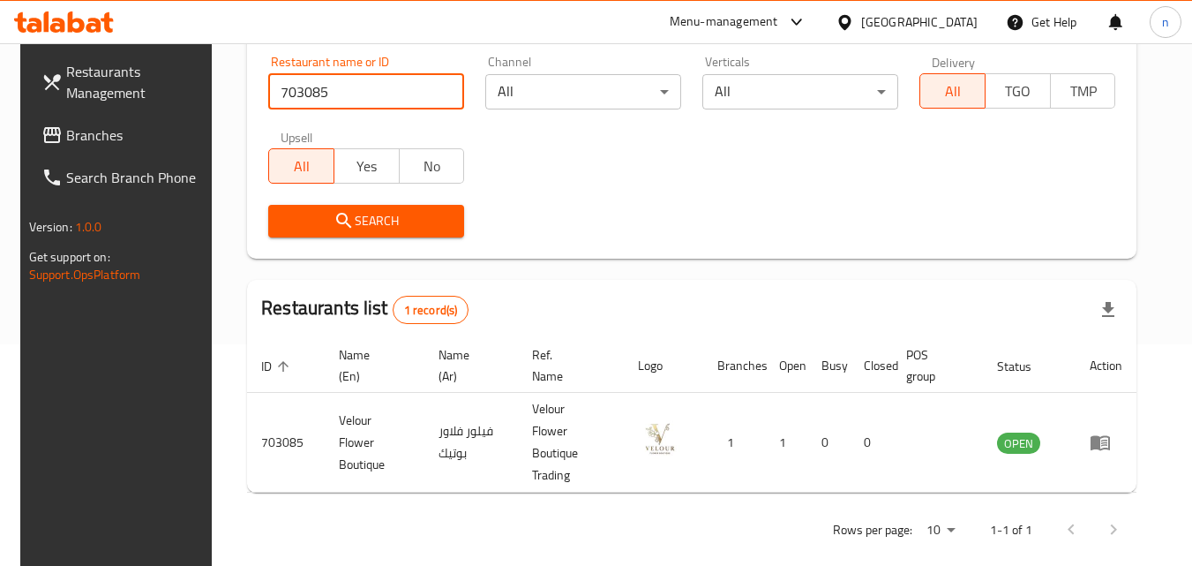
click at [68, 130] on span "Branches" at bounding box center [135, 134] width 139 height 21
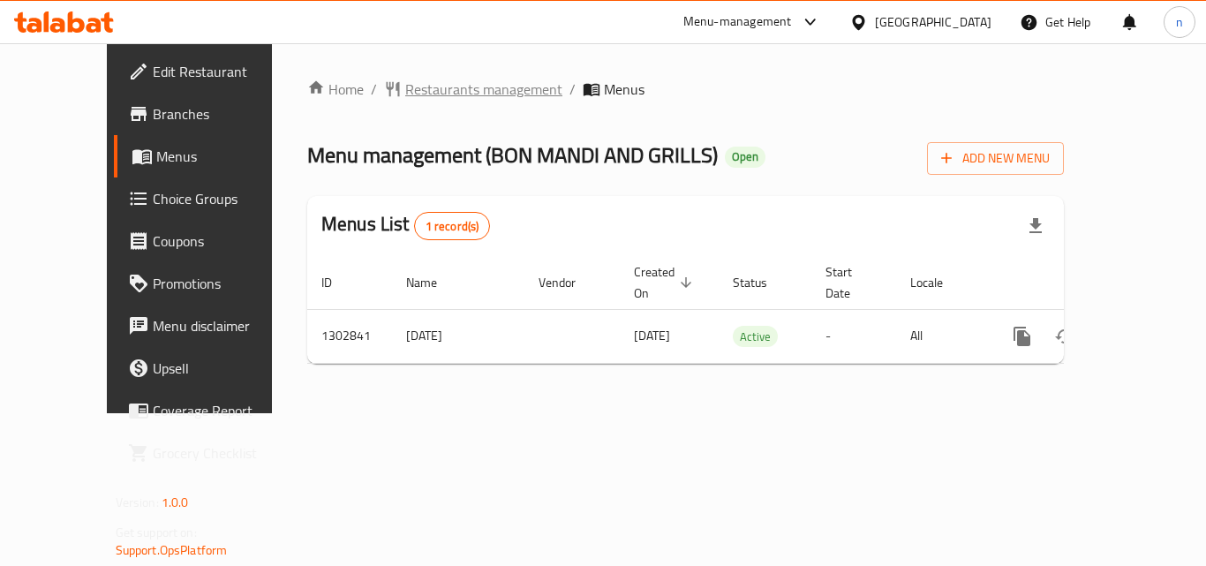
click at [405, 86] on span "Restaurants management" at bounding box center [483, 89] width 157 height 21
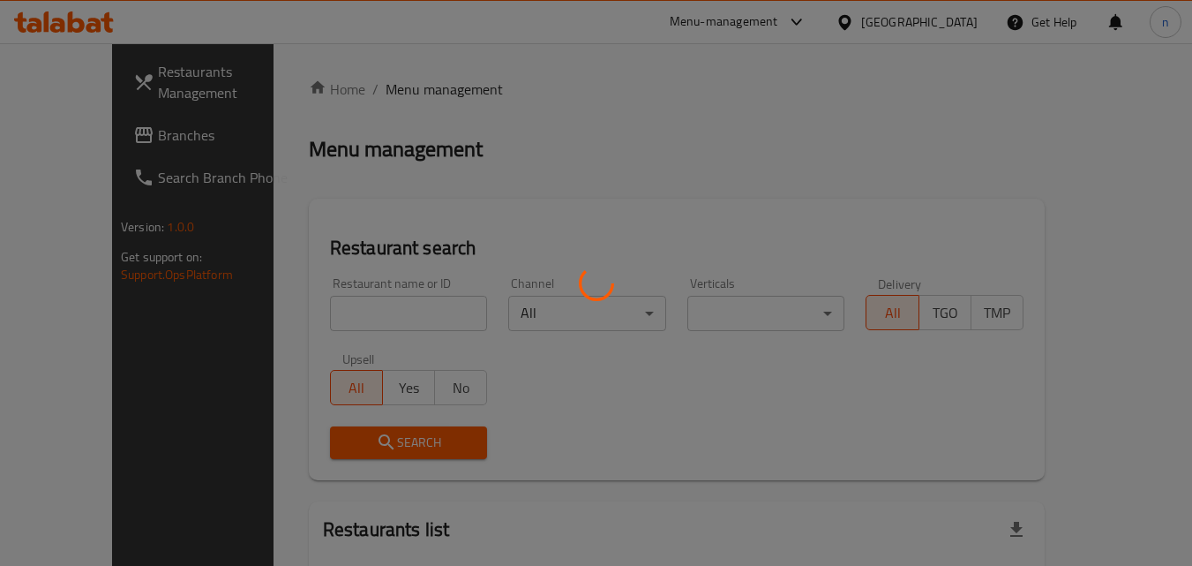
click at [377, 305] on div at bounding box center [596, 283] width 1192 height 566
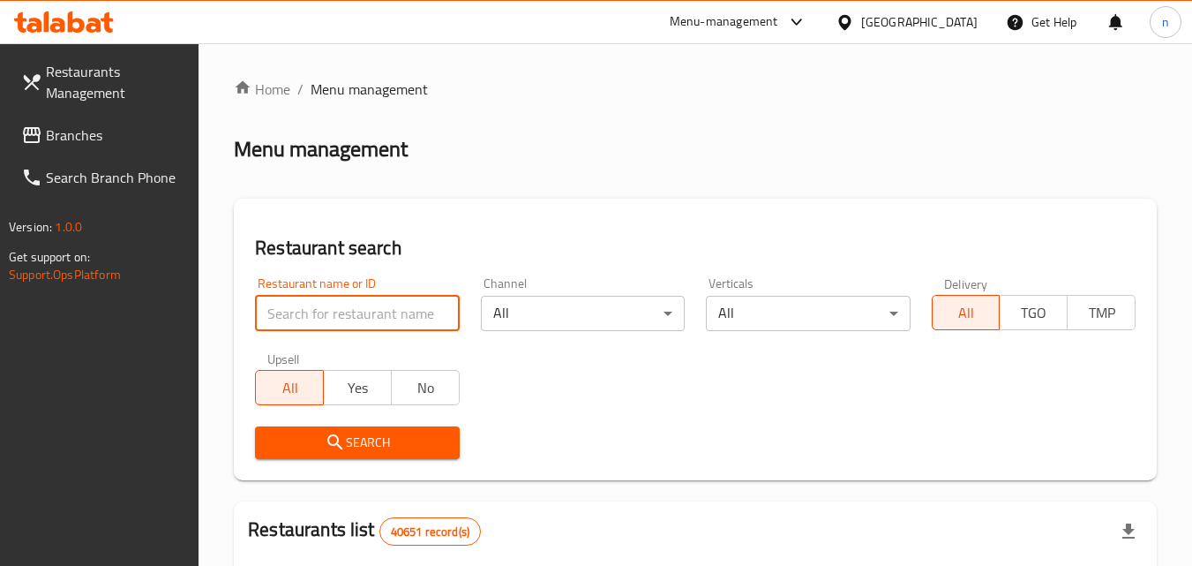
click at [383, 310] on input "search" at bounding box center [357, 313] width 204 height 35
paste input "701725"
type input "701725"
click button "Search" at bounding box center [357, 442] width 204 height 33
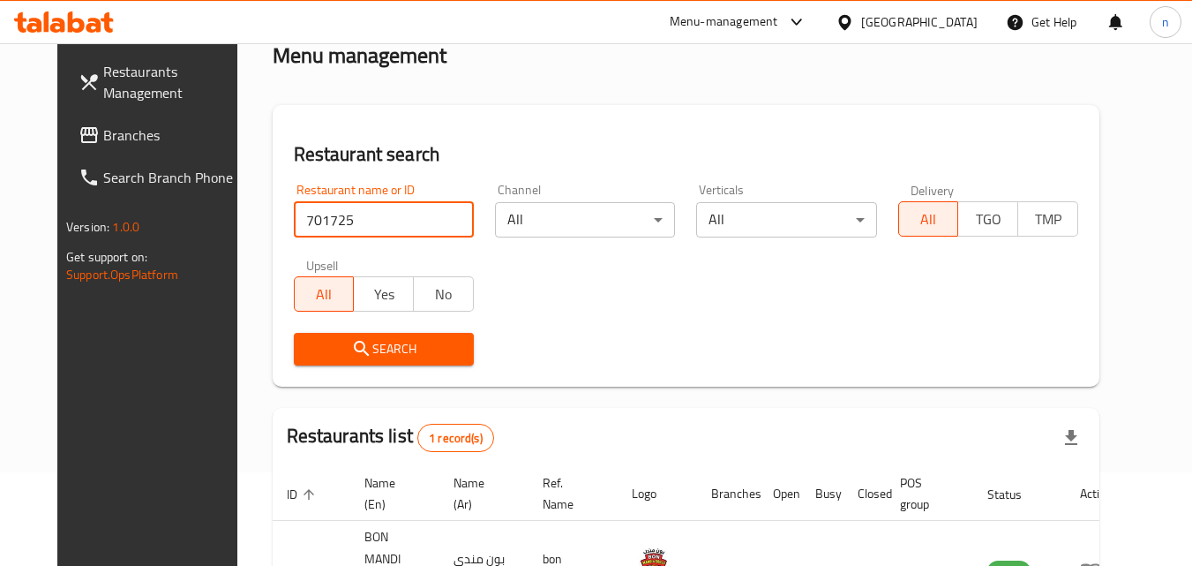
scroll to position [207, 0]
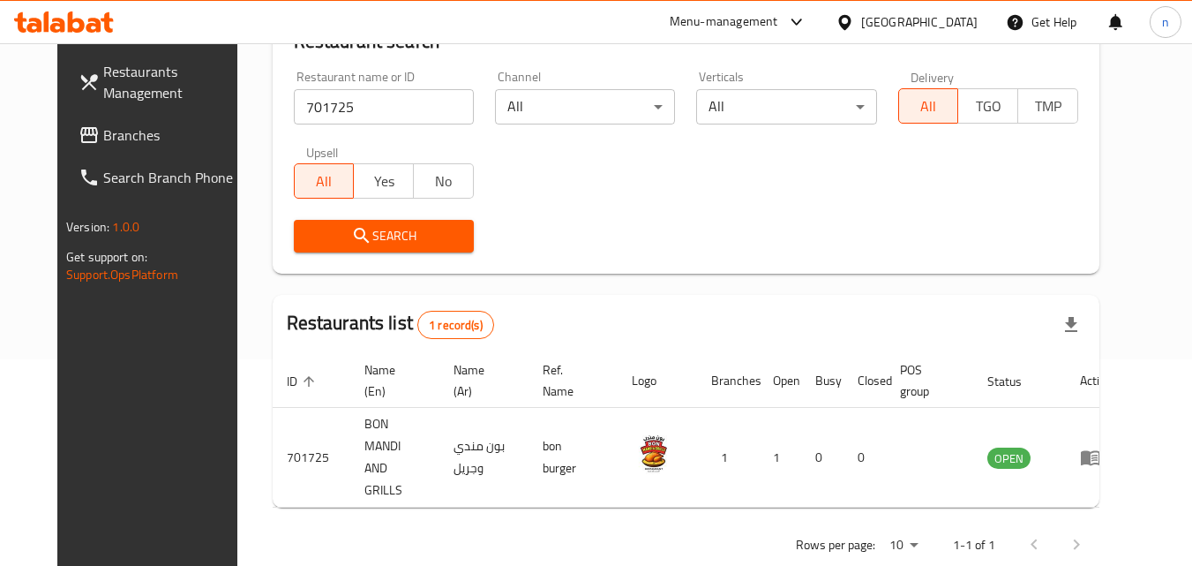
click at [897, 25] on div "[GEOGRAPHIC_DATA]" at bounding box center [919, 21] width 117 height 19
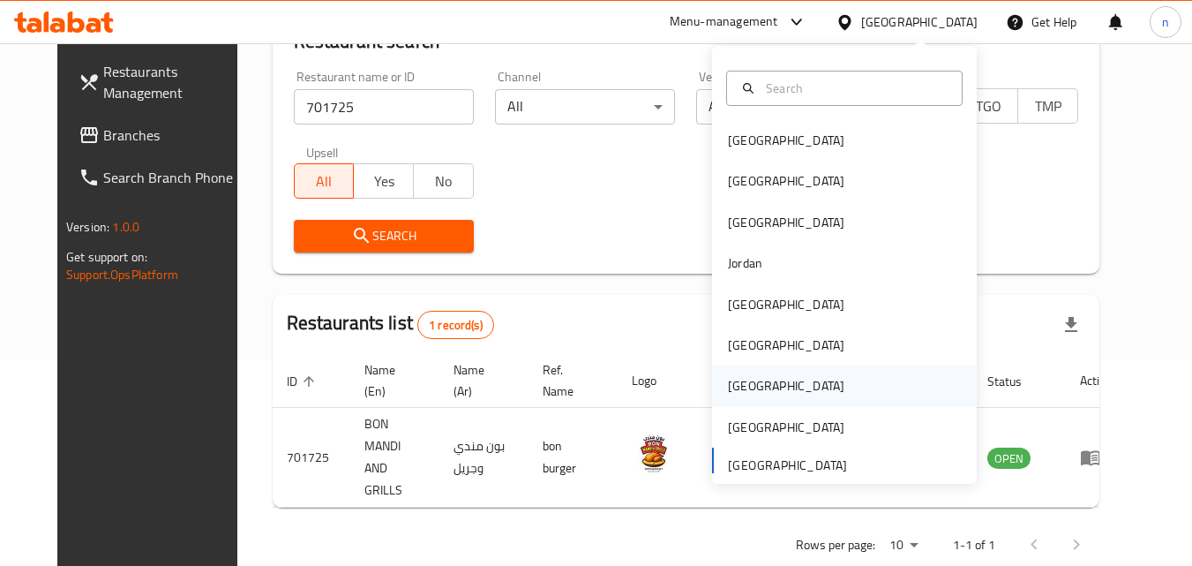
click at [733, 380] on div "[GEOGRAPHIC_DATA]" at bounding box center [786, 385] width 117 height 19
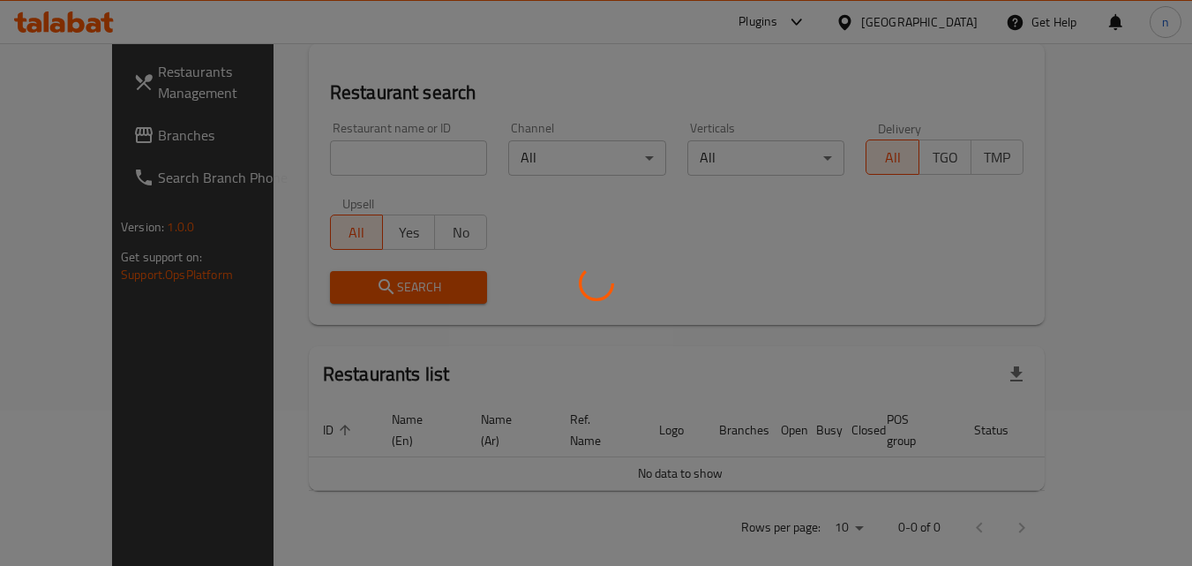
scroll to position [207, 0]
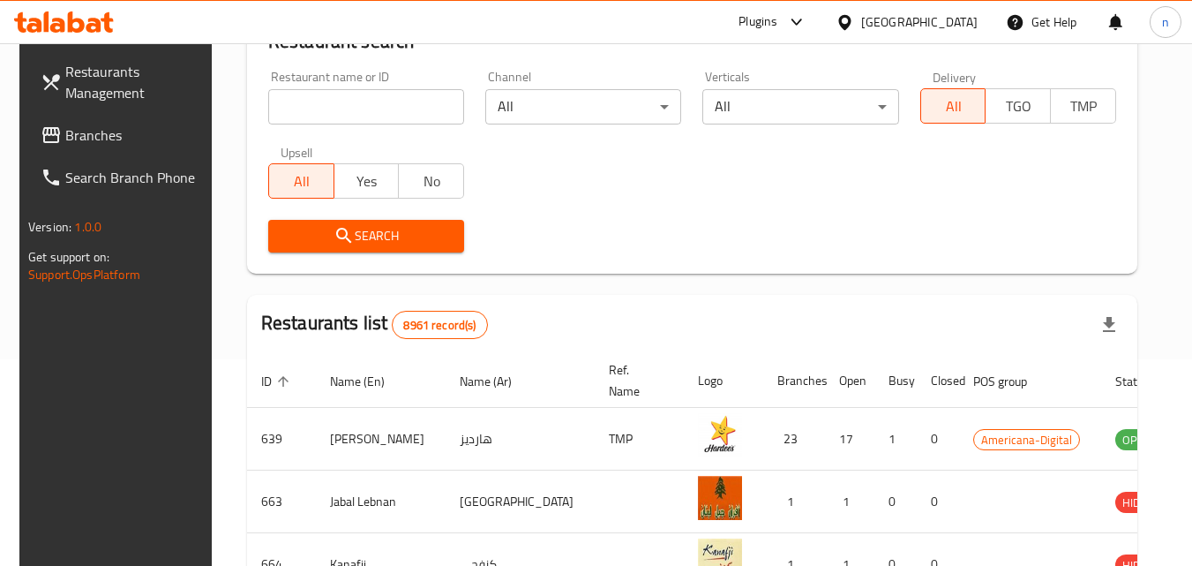
click at [79, 139] on span "Branches" at bounding box center [134, 134] width 139 height 21
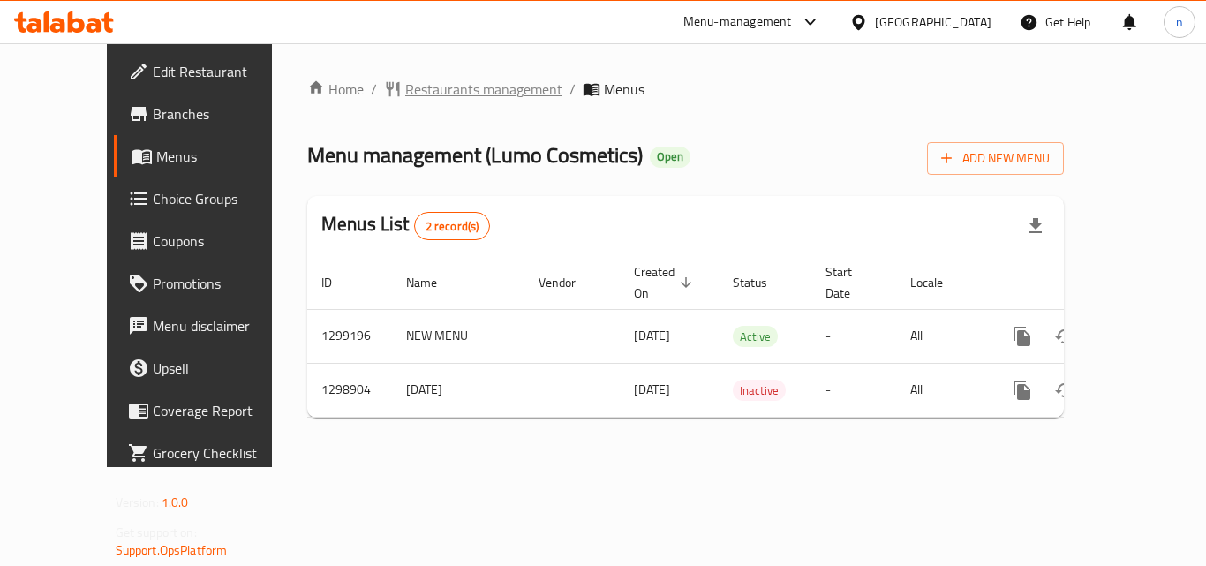
click at [405, 90] on span "Restaurants management" at bounding box center [483, 89] width 157 height 21
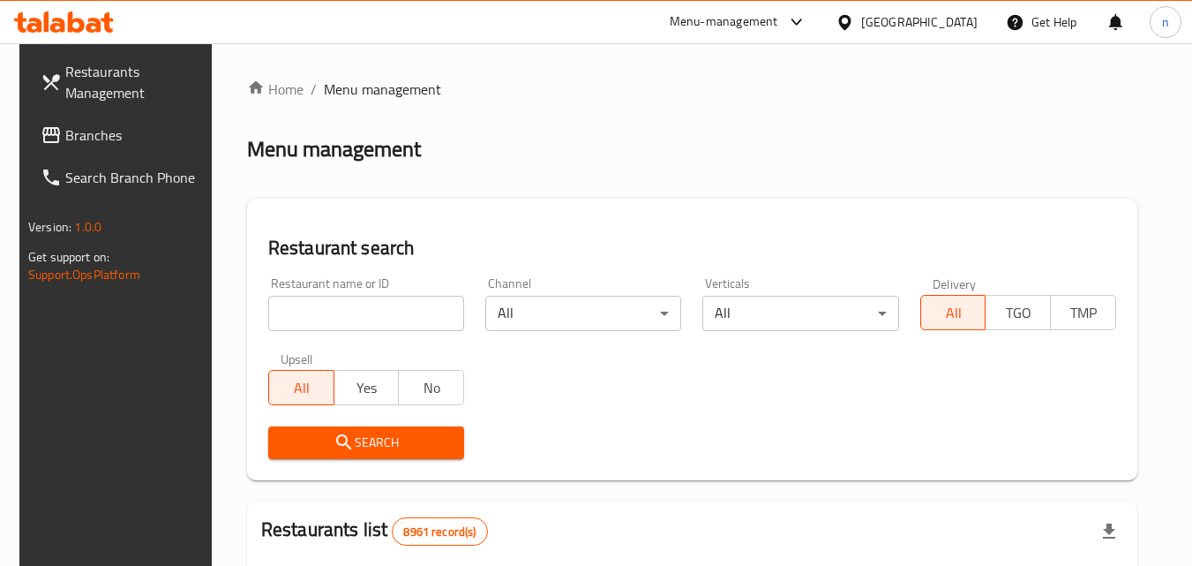
click at [351, 313] on input "search" at bounding box center [366, 313] width 196 height 35
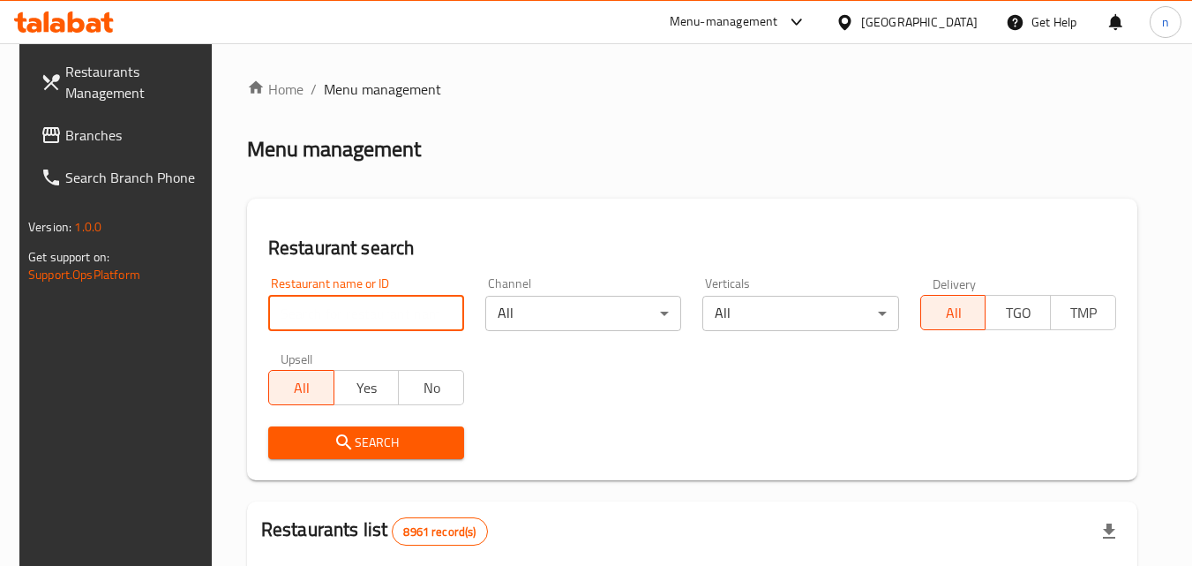
paste input "701112"
type input "701112"
click button "Search" at bounding box center [366, 442] width 196 height 33
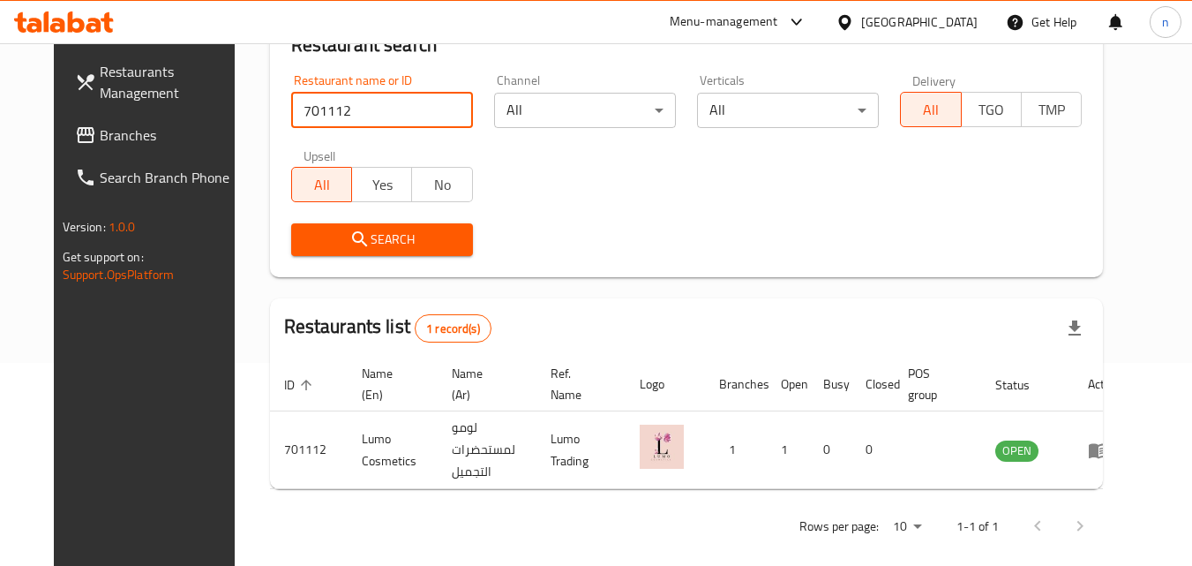
scroll to position [207, 0]
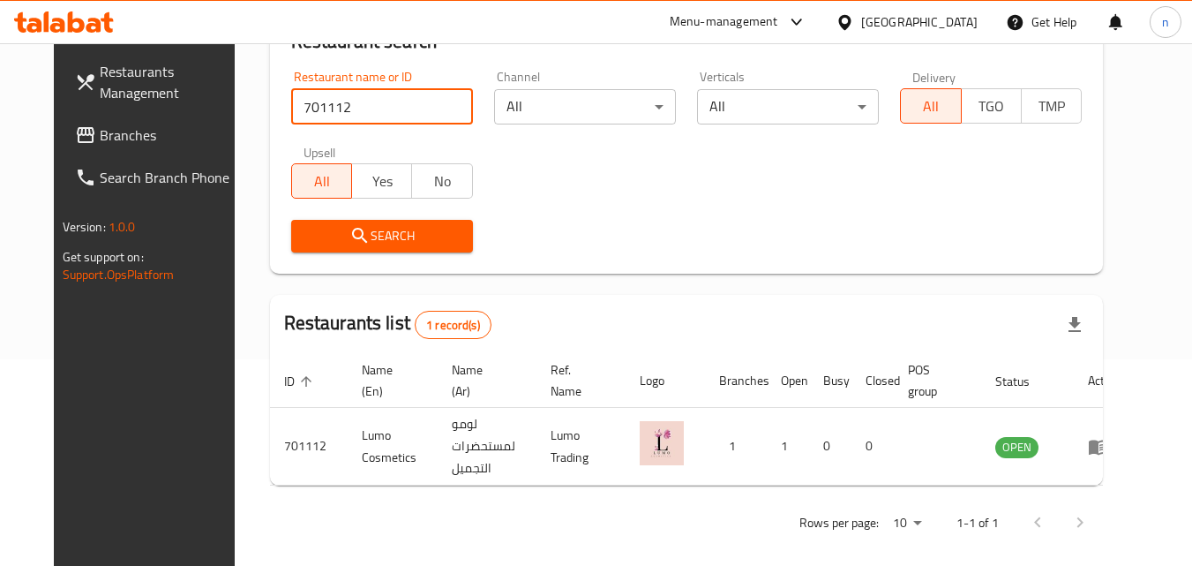
click at [861, 27] on div at bounding box center [849, 21] width 26 height 19
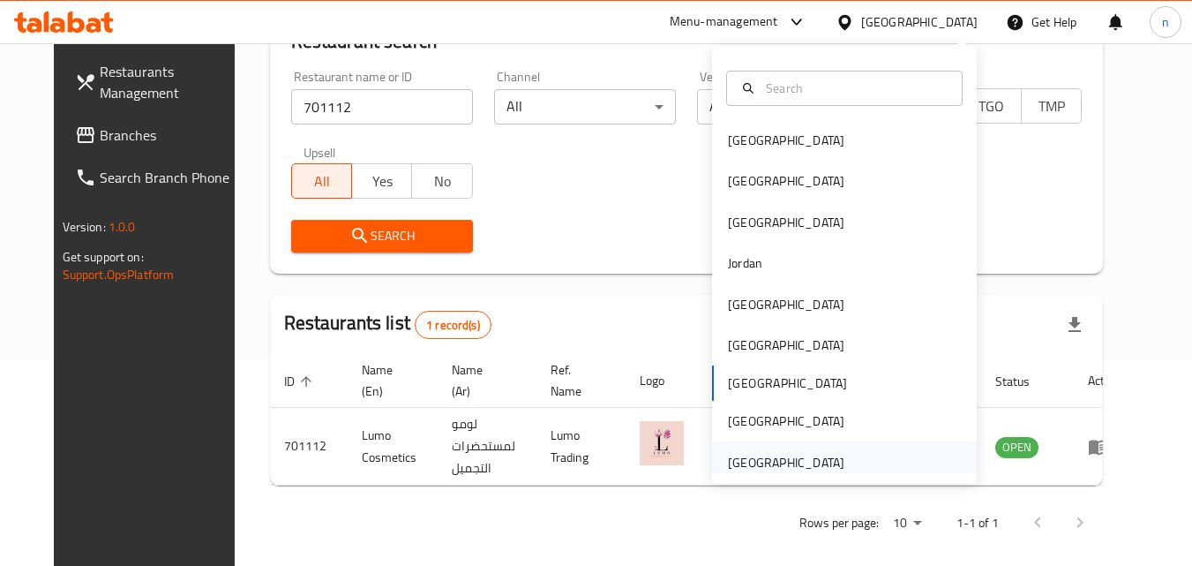
click at [786, 455] on div "[GEOGRAPHIC_DATA]" at bounding box center [786, 462] width 117 height 19
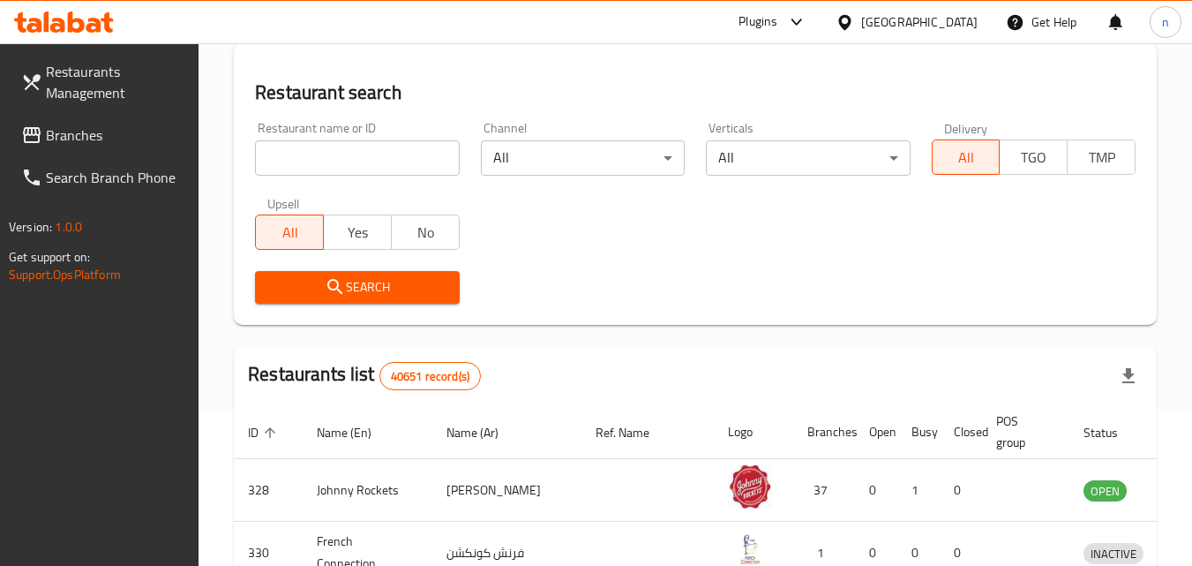
scroll to position [207, 0]
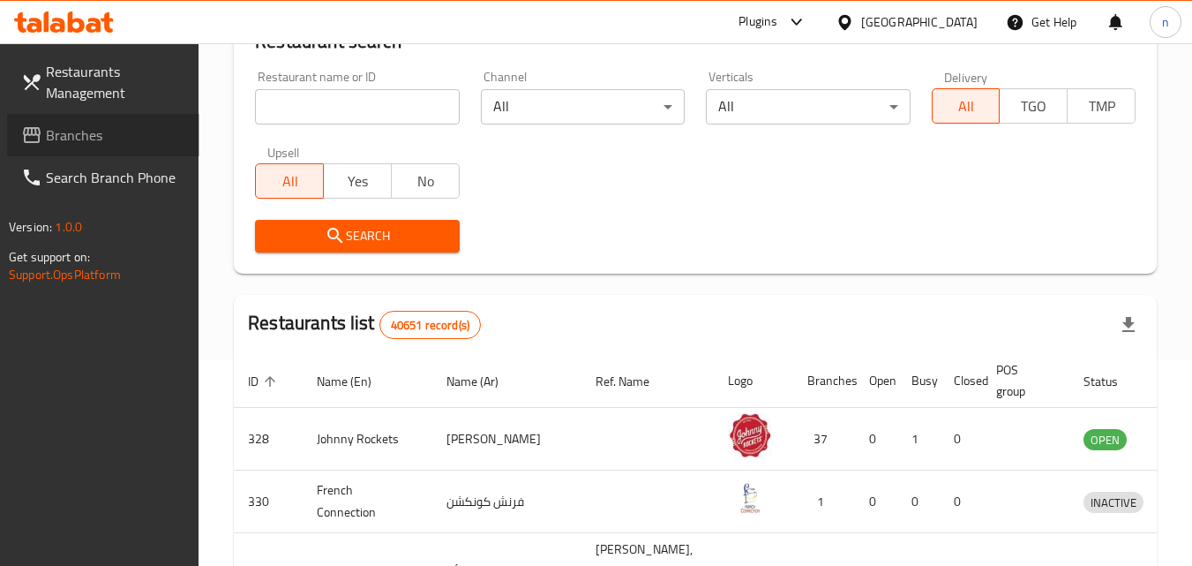
click at [78, 135] on span "Branches" at bounding box center [115, 134] width 139 height 21
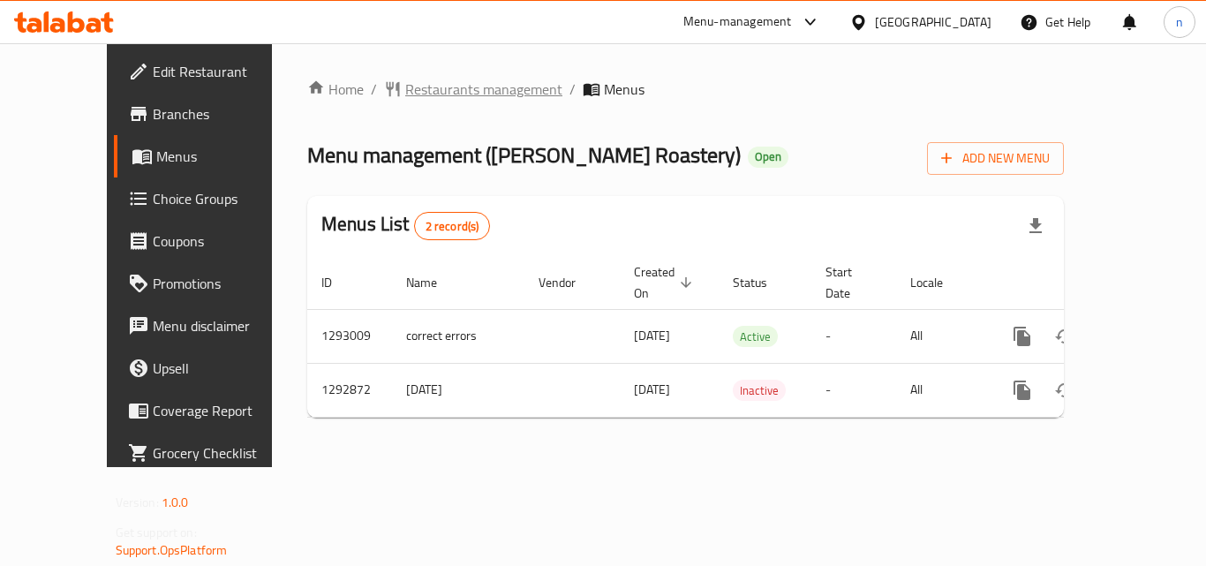
click at [419, 88] on span "Restaurants management" at bounding box center [483, 89] width 157 height 21
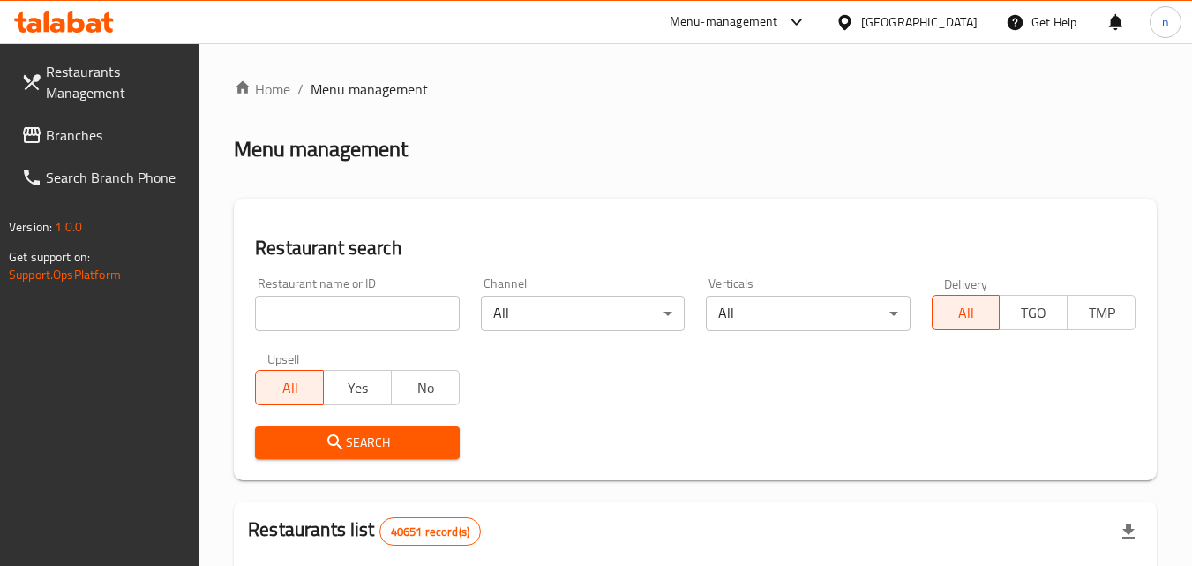
click at [328, 312] on input "search" at bounding box center [357, 313] width 204 height 35
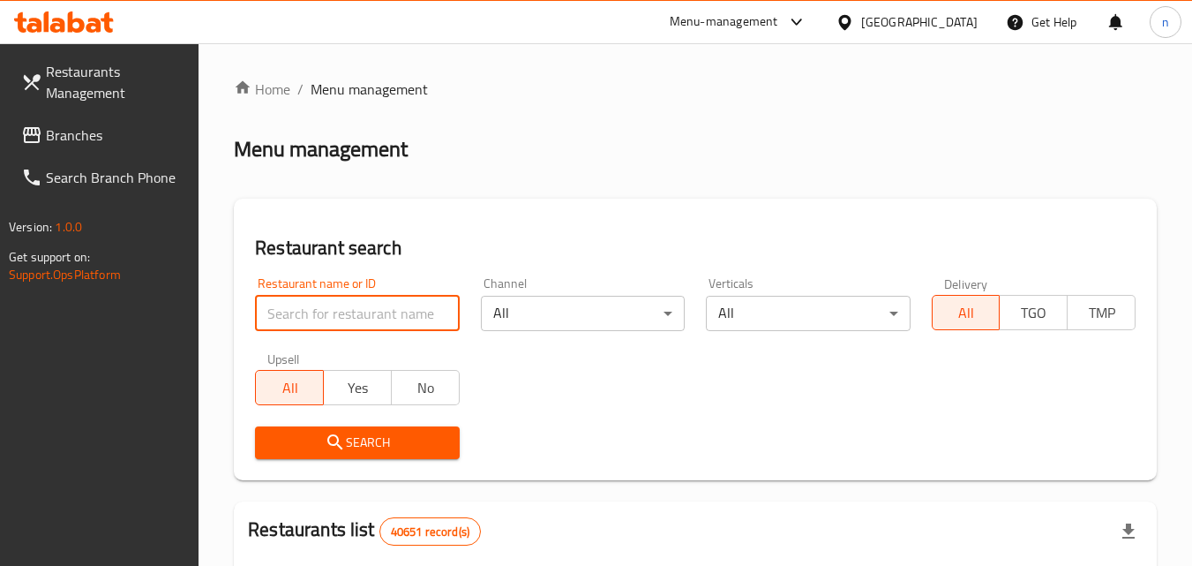
paste input "699221"
type input "699221"
click button "Search" at bounding box center [357, 442] width 204 height 33
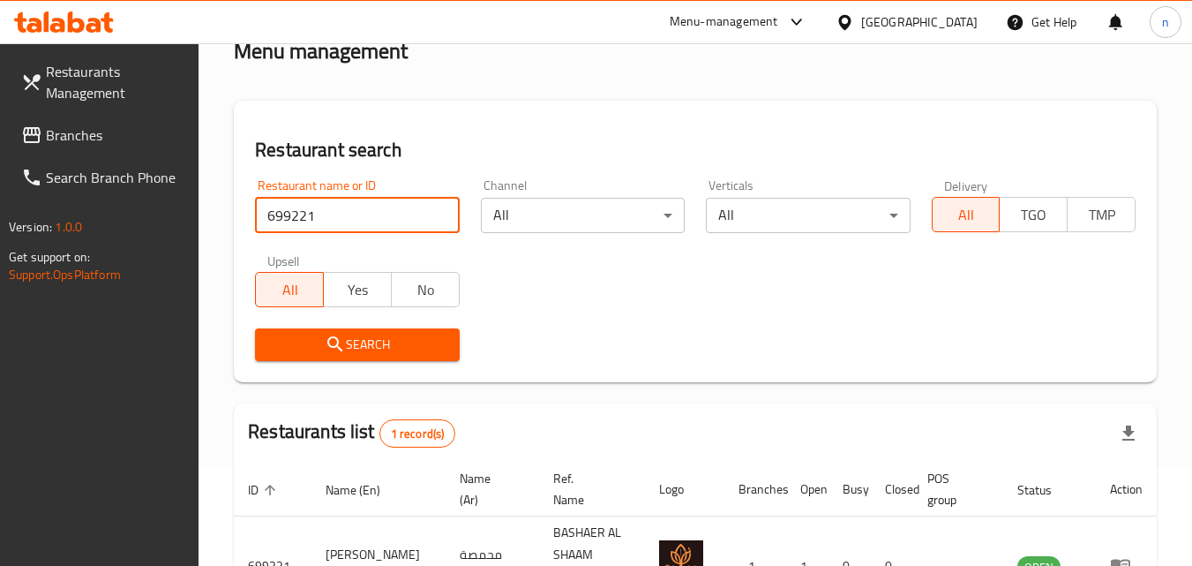
scroll to position [222, 0]
